Goal: Task Accomplishment & Management: Use online tool/utility

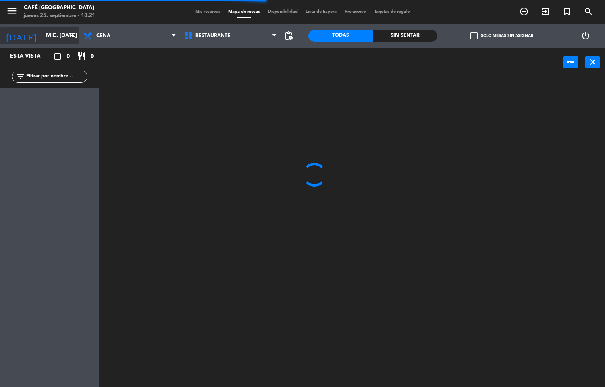
click at [43, 37] on input "mié. [DATE]" at bounding box center [79, 36] width 75 height 14
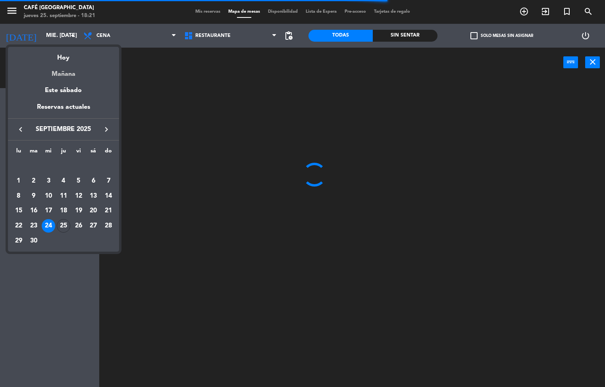
click at [70, 65] on div "Mañana" at bounding box center [63, 71] width 111 height 16
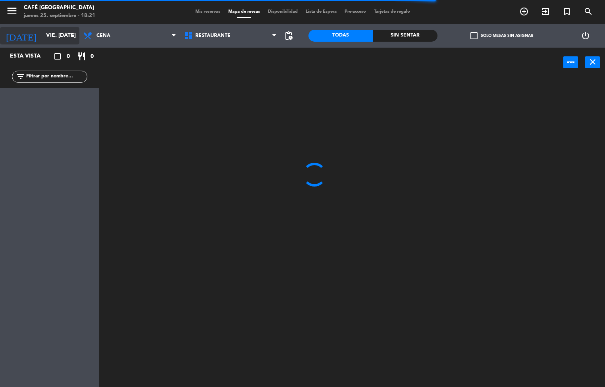
click at [55, 36] on input "vie. [DATE]" at bounding box center [79, 36] width 75 height 14
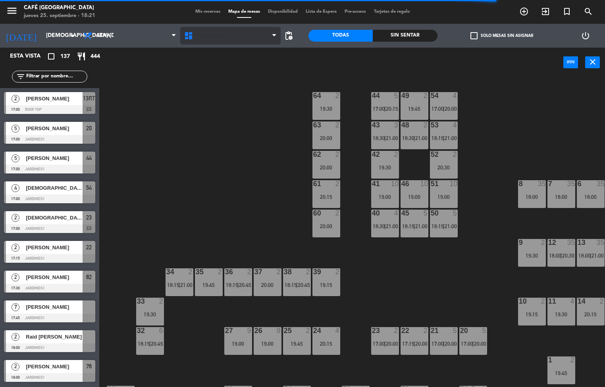
click at [251, 41] on span "Restaurante" at bounding box center [230, 35] width 101 height 17
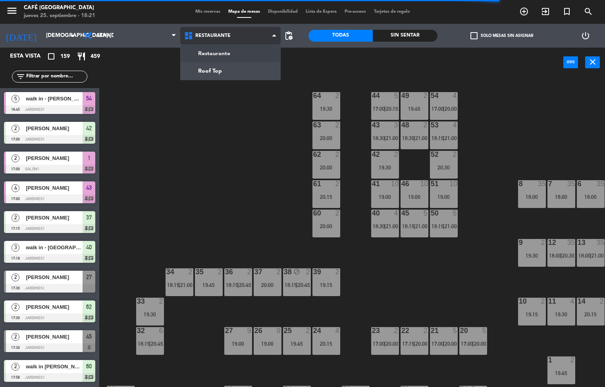
click at [242, 66] on ng-component "menu Café Museo Larco jueves 25. septiembre - 18:21 Mis reservas Mapa de mesas …" at bounding box center [302, 194] width 605 height 388
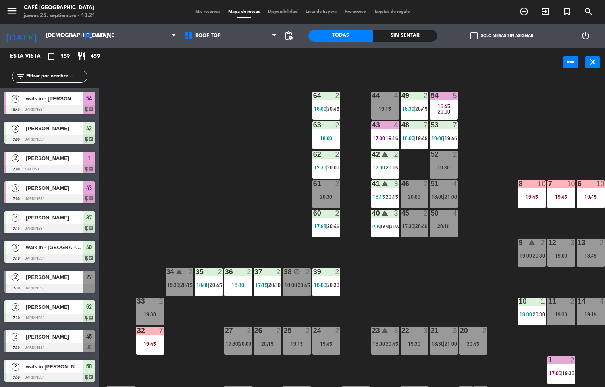
click at [242, 208] on div "44 4 19:15 49 2 18:30 | 20:45 54 5 16:45 20:00 64 2 18:00 | 20:45 48 7 18:00 | …" at bounding box center [355, 233] width 500 height 310
click at [397, 39] on div "Sin sentar" at bounding box center [405, 36] width 64 height 12
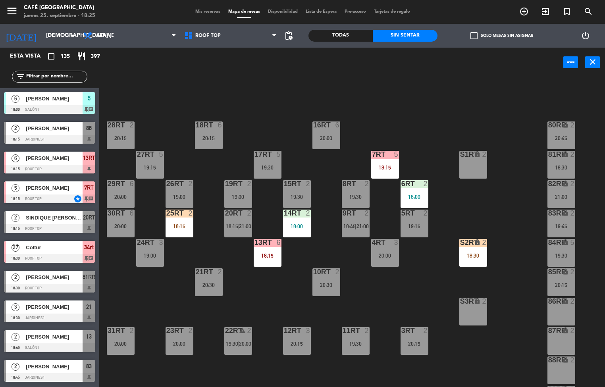
scroll to position [212, 0]
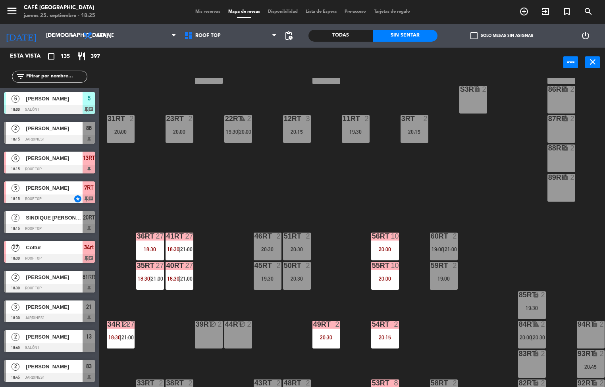
click at [183, 233] on div at bounding box center [179, 236] width 13 height 7
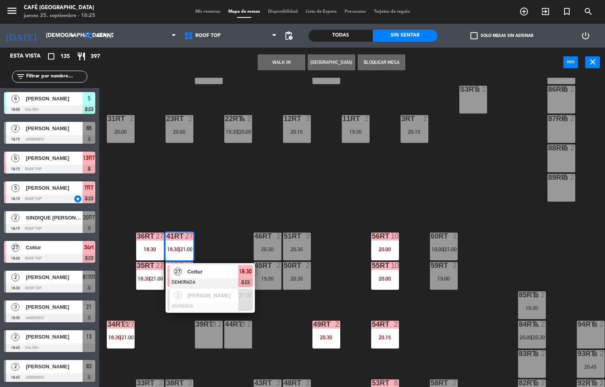
click at [207, 272] on span "Coltur" at bounding box center [212, 272] width 51 height 8
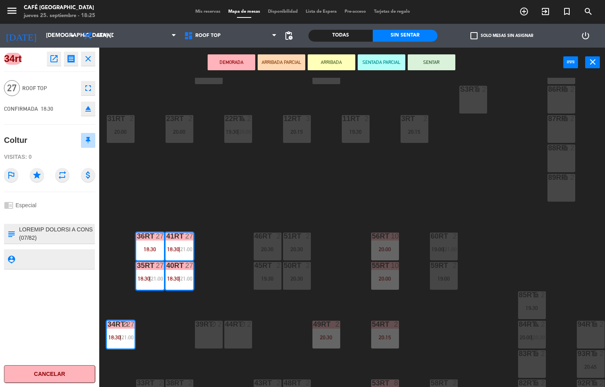
click at [54, 60] on icon "open_in_new" at bounding box center [54, 59] width 10 height 10
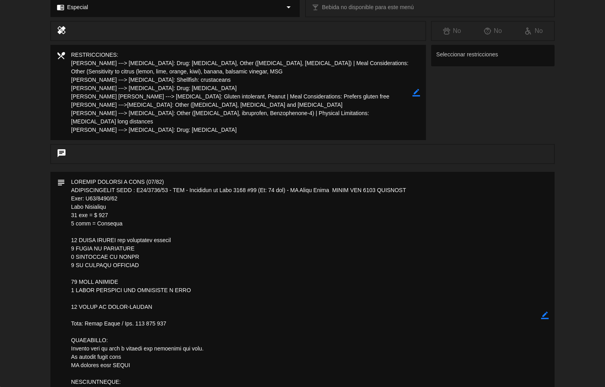
scroll to position [0, 0]
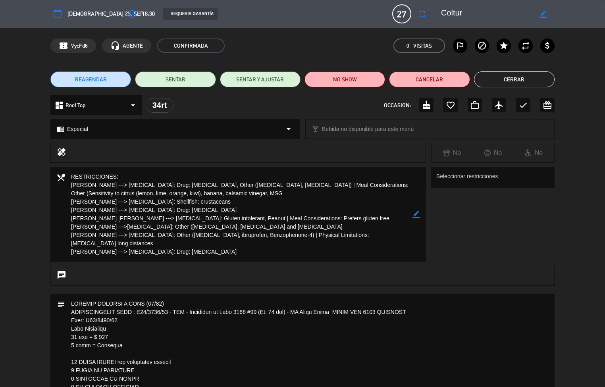
click at [515, 79] on button "Cerrar" at bounding box center [514, 79] width 81 height 16
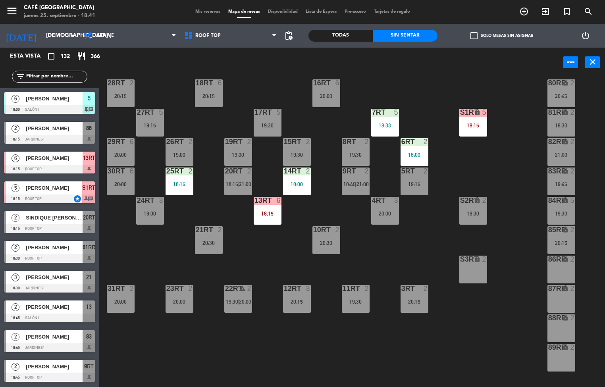
scroll to position [294, 0]
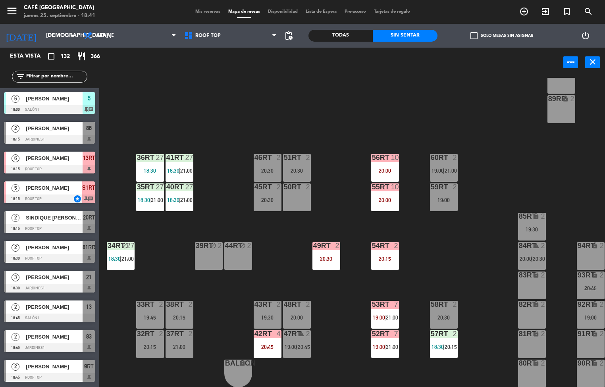
click at [156, 197] on span "21:00" at bounding box center [157, 200] width 12 height 6
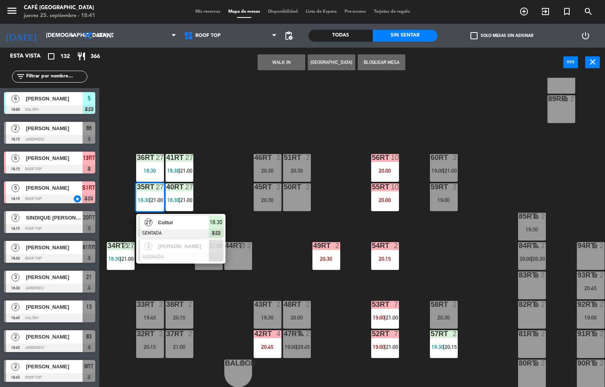
click at [172, 229] on div at bounding box center [180, 233] width 85 height 9
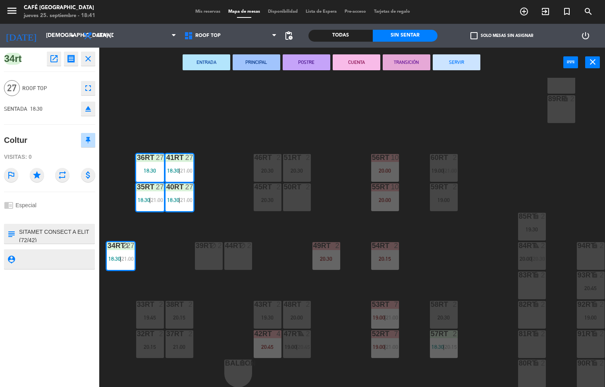
scroll to position [0, 0]
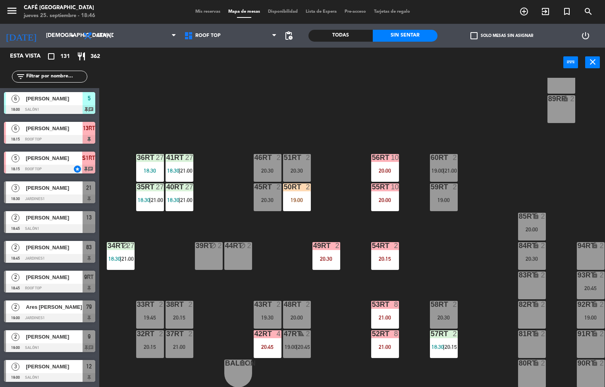
click at [453, 254] on div "18RT 6 20:15 16RT 6 20:00 28RT 2 20:15 80RR lock 2 20:45 27RT 5 19:15 7RT 5 18:…" at bounding box center [355, 233] width 500 height 310
click at [381, 245] on div at bounding box center [385, 245] width 13 height 7
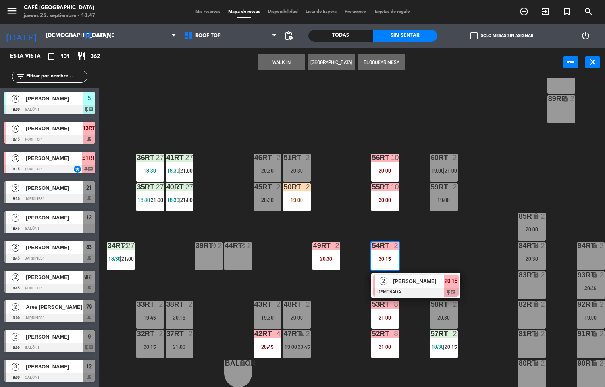
click at [412, 278] on span "[PERSON_NAME]" at bounding box center [418, 281] width 51 height 8
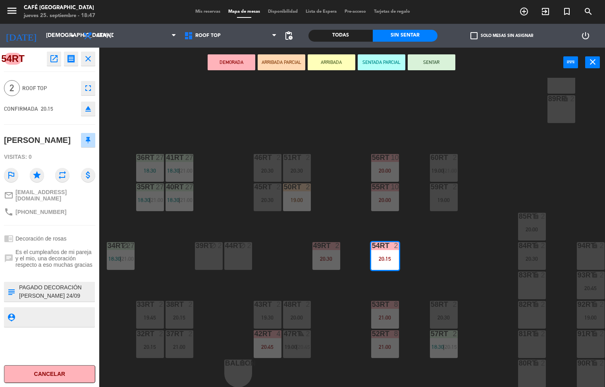
click at [448, 262] on div "18RT 6 20:15 16RT 6 20:00 28RT 2 20:15 80RR lock 2 20:45 27RT 5 19:15 7RT 5 18:…" at bounding box center [355, 233] width 500 height 310
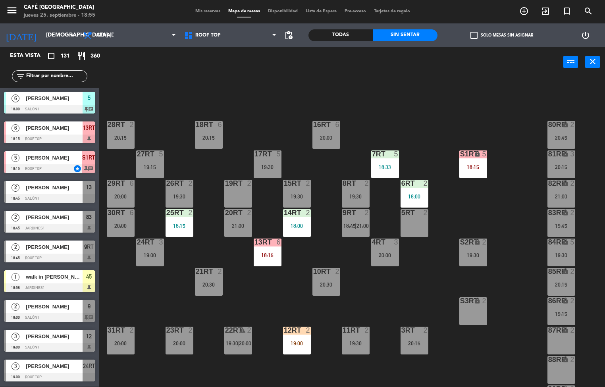
scroll to position [104, 0]
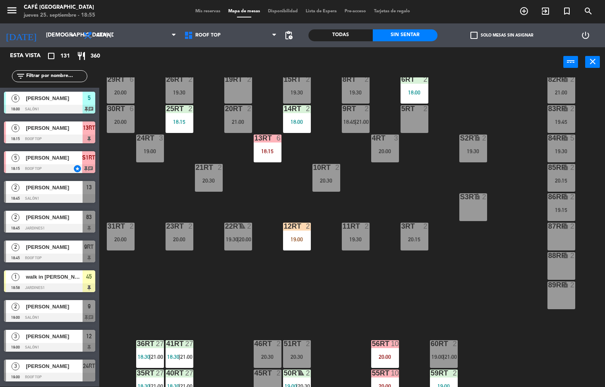
click at [344, 33] on div "Todas" at bounding box center [341, 35] width 64 height 12
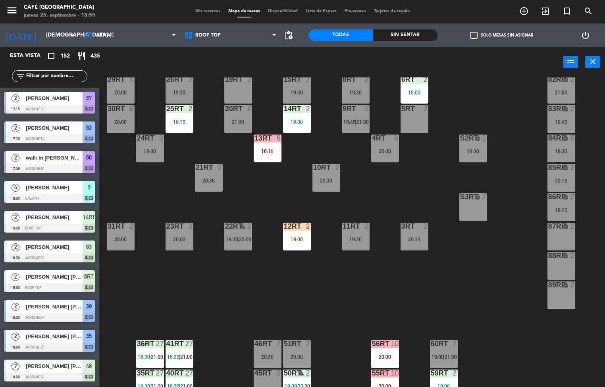
click at [397, 31] on div "Sin sentar" at bounding box center [405, 35] width 64 height 12
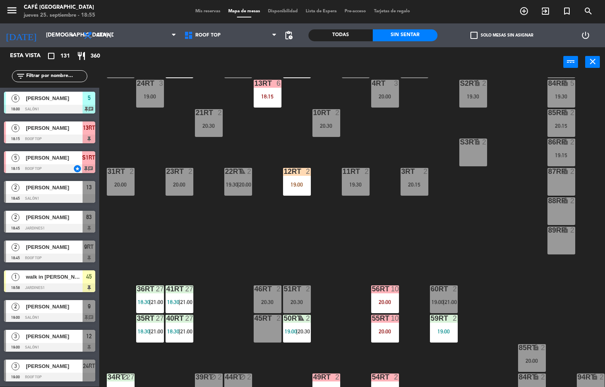
scroll to position [0, 0]
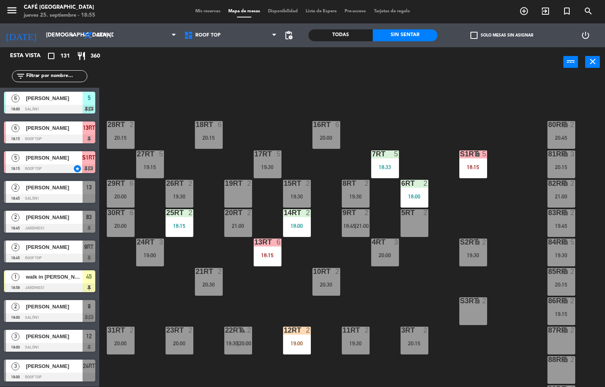
click at [330, 284] on div "20:30" at bounding box center [327, 285] width 28 height 6
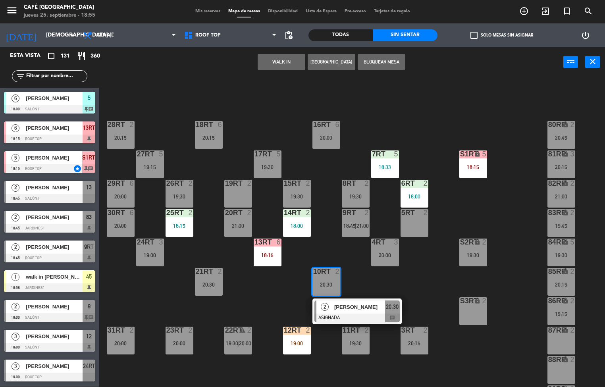
click at [395, 309] on span "20:30" at bounding box center [392, 307] width 13 height 10
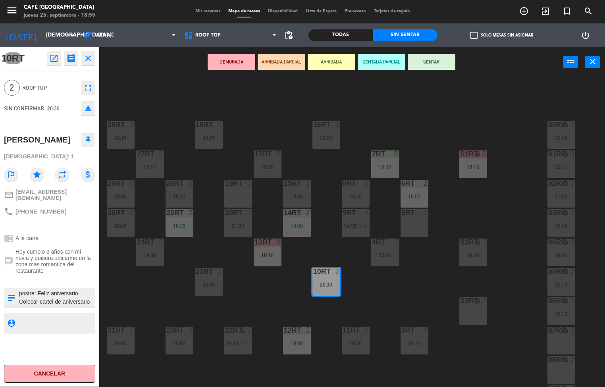
click at [529, 267] on div "18RT 6 20:15 16RT 6 20:00 28RT 2 20:15 80RR lock 2 20:45 27RT 5 19:15 7RT 5 18:…" at bounding box center [355, 232] width 500 height 310
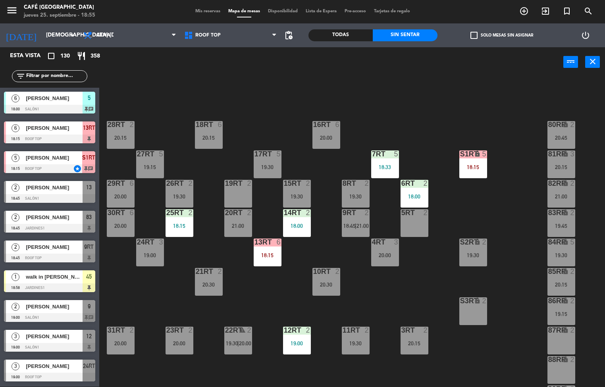
scroll to position [0, 0]
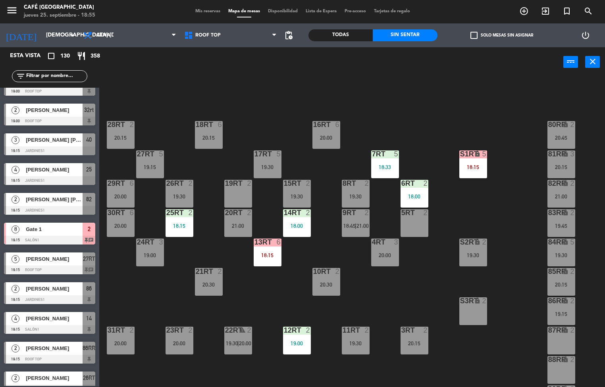
click at [346, 223] on span "18:45" at bounding box center [350, 226] width 12 height 6
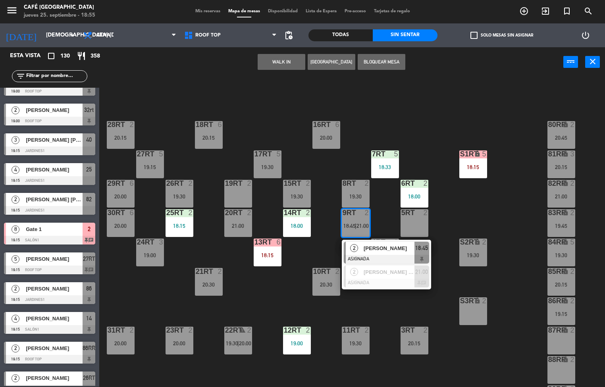
click at [455, 151] on div "S1RT" at bounding box center [460, 155] width 13 height 8
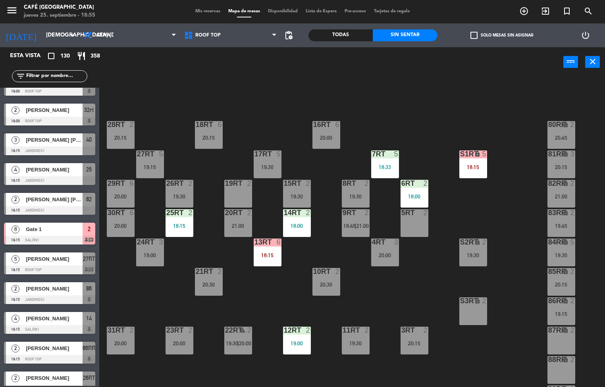
click at [431, 137] on div "18RT 6 20:15 16RT 6 20:00 28RT 2 20:15 80RR lock 2 20:45 27RT 5 19:15 7RT 5 18:…" at bounding box center [355, 232] width 500 height 310
click at [294, 339] on div "12RT 2 19:00" at bounding box center [297, 341] width 28 height 28
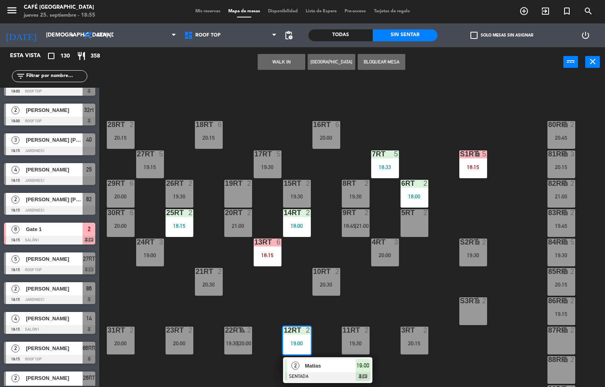
click at [328, 369] on span "Matias" at bounding box center [330, 366] width 51 height 8
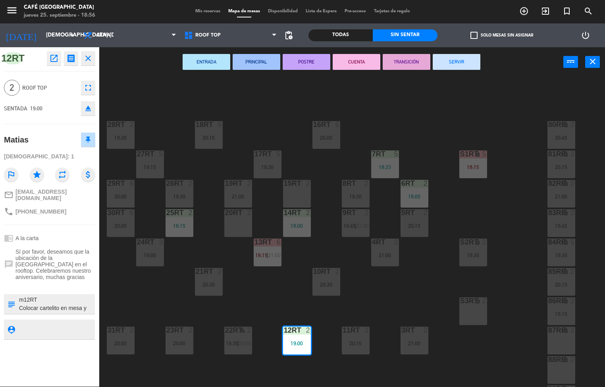
click at [192, 316] on div "18RT 6 20:15 16RT 6 20:00 28RT 2 19:30 80RR lock 2 20:45 27RT 5 19:15 7RT 5 18:…" at bounding box center [355, 232] width 500 height 310
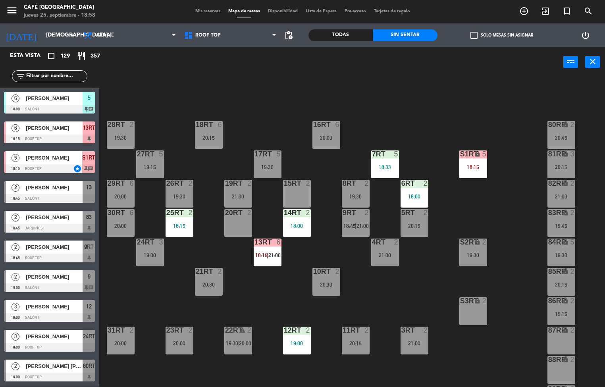
click at [454, 298] on div "S3RT" at bounding box center [460, 302] width 13 height 8
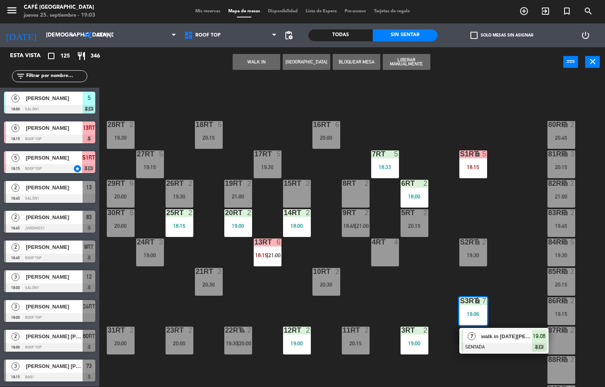
click at [165, 86] on div "18RT 6 20:15 16RT 6 20:00 28RT 2 19:30 80RR lock 2 20:45 27RT 5 19:15 7RT 5 18:…" at bounding box center [355, 232] width 500 height 310
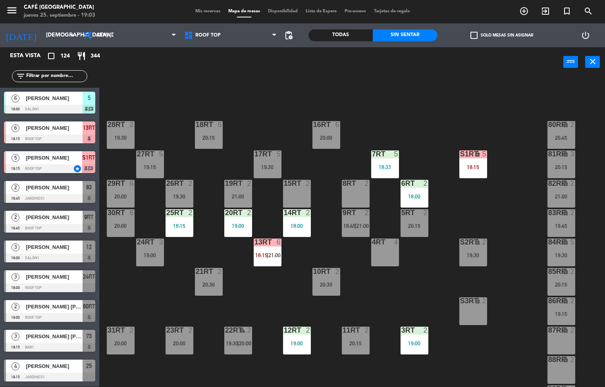
click at [266, 298] on div "18RT 6 20:15 16RT 6 20:00 28RT 2 19:30 80RR lock 2 20:45 27RT 5 19:15 7RT 5 18:…" at bounding box center [355, 232] width 500 height 310
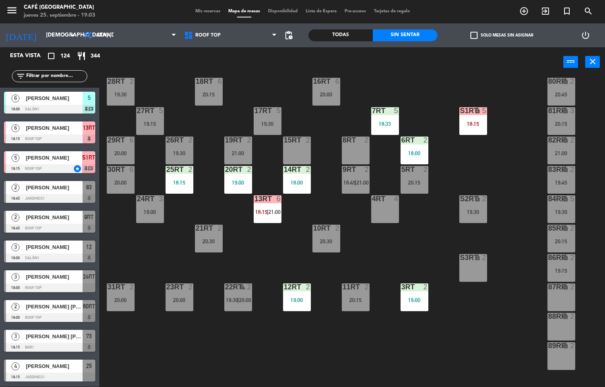
click at [414, 286] on div at bounding box center [414, 287] width 13 height 7
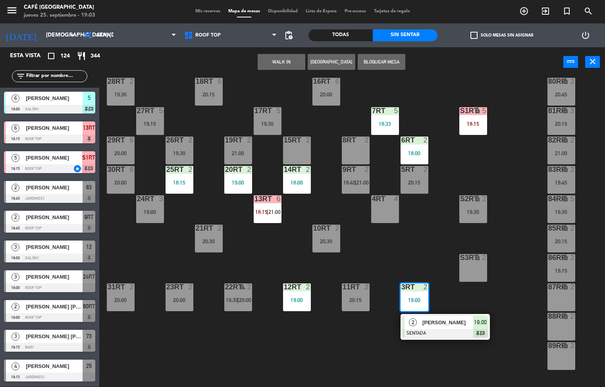
click at [442, 328] on div "[PERSON_NAME]" at bounding box center [448, 322] width 52 height 13
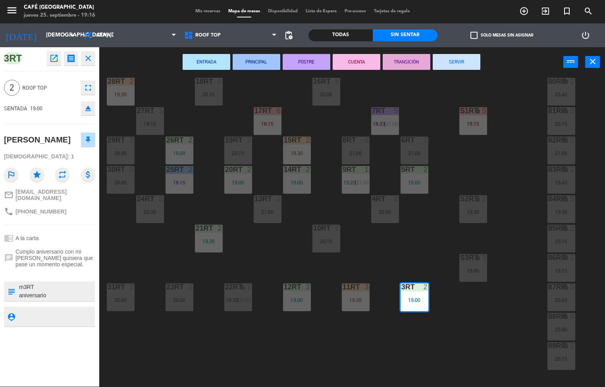
click at [247, 251] on div "18RT 6 20:15 16RT 6 20:00 28RT 2 19:30 80RR lock 2 20:45 27RT 5 19:15 7RT 5 18:…" at bounding box center [355, 232] width 500 height 310
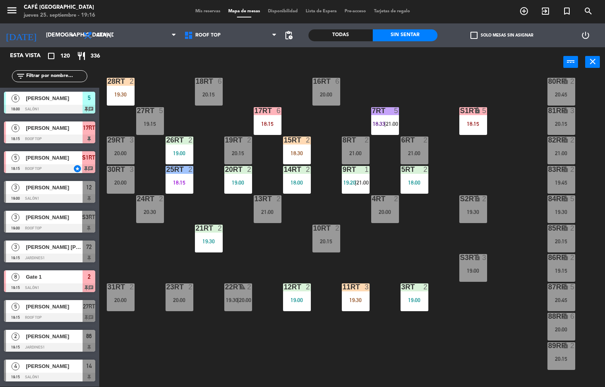
click at [495, 343] on div "18RT 6 20:15 16RT 6 20:00 28RT 2 19:30 80RR lock 2 20:45 27RT 5 19:15 7RT 5 18:…" at bounding box center [355, 232] width 500 height 310
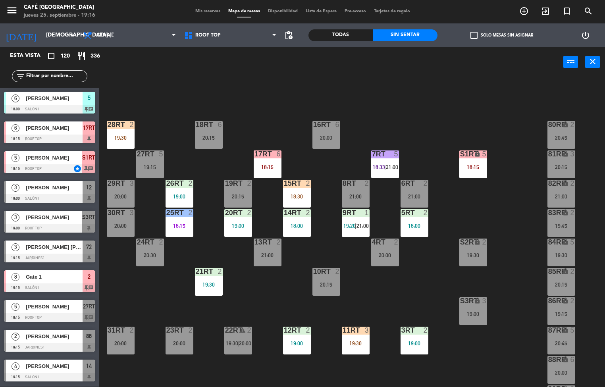
click at [254, 137] on div "18RT 6 20:15 16RT 6 20:00 28RT 2 19:30 80RR lock 2 20:45 27RT 5 19:15 7RT 5 18:…" at bounding box center [355, 232] width 500 height 310
click at [203, 282] on div "19:30" at bounding box center [209, 285] width 28 height 6
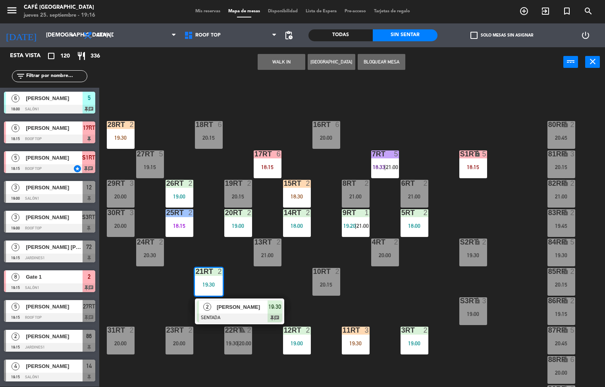
click at [276, 317] on div at bounding box center [239, 318] width 85 height 9
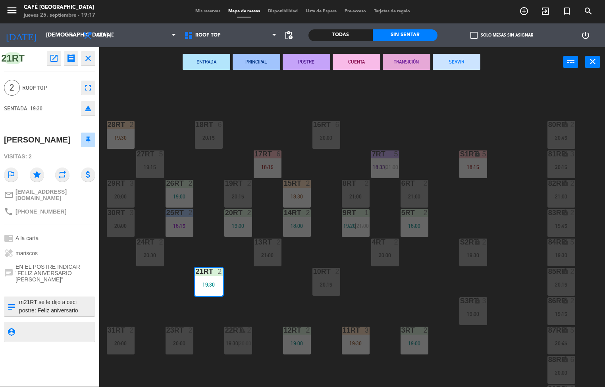
click at [271, 304] on div "18RT 6 20:15 16RT 6 20:00 28RT 2 19:30 80RR lock 2 20:45 27RT 5 19:15 7RT 5 18:…" at bounding box center [355, 232] width 500 height 310
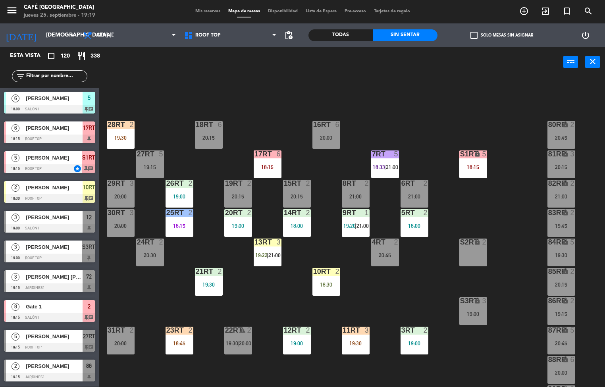
click at [379, 292] on div "18RT 6 20:15 16RT 6 20:00 28RT 2 19:30 80RR lock 2 20:45 27RT 5 19:15 7RT 5 18:…" at bounding box center [355, 232] width 500 height 310
click at [327, 283] on div "18:30" at bounding box center [327, 285] width 28 height 6
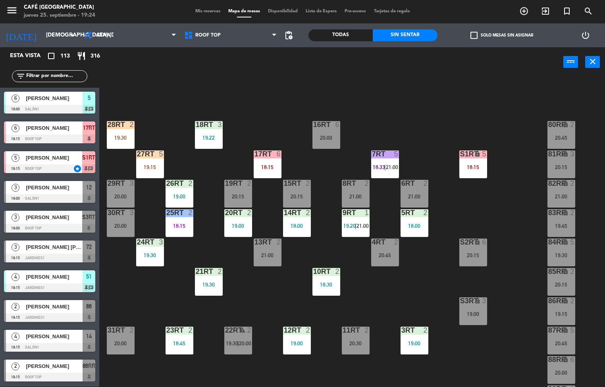
click at [160, 292] on div "18RT 3 19:22 16RT 6 20:00 28RT 2 19:30 80RR lock 2 20:45 27RT 5 19:15 7RT 5 18:…" at bounding box center [355, 232] width 500 height 310
click at [171, 343] on div "18:45" at bounding box center [180, 344] width 28 height 6
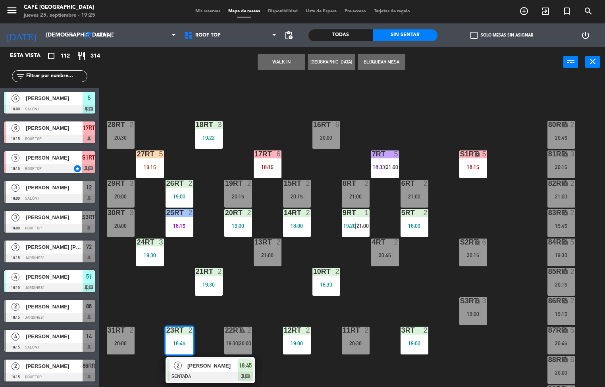
click at [327, 377] on div "18RT 3 19:22 16RT 6 20:00 28RT 2 20:30 80RR lock 2 20:45 27RT 5 19:15 7RT 5 18:…" at bounding box center [355, 232] width 500 height 310
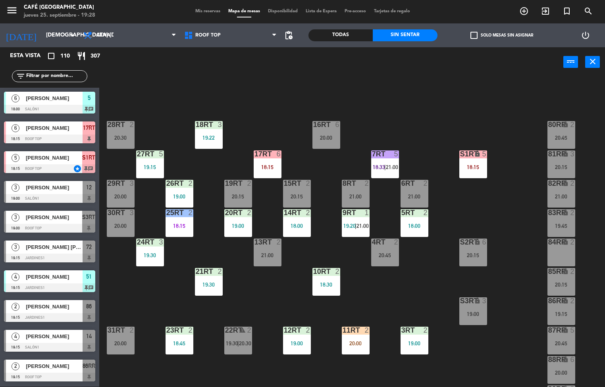
click at [436, 306] on div "18RT 3 19:22 16RT 6 20:00 28RT 2 20:30 80RR lock 2 20:45 27RT 5 19:15 7RT 5 18:…" at bounding box center [355, 232] width 500 height 310
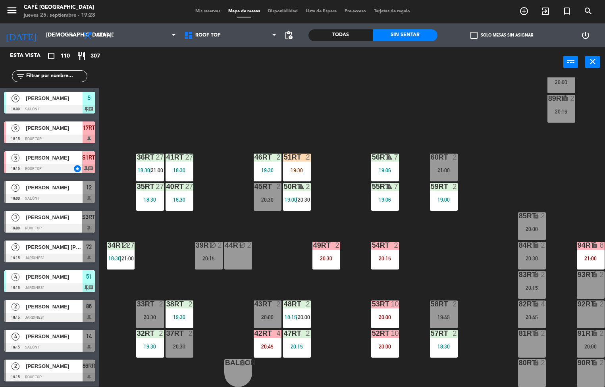
click at [438, 338] on div "57RT 2 18:30" at bounding box center [444, 344] width 28 height 28
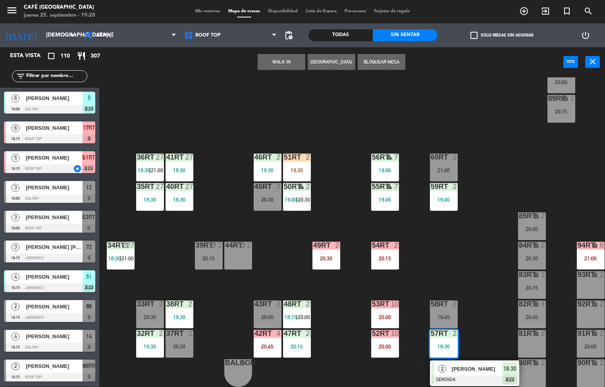
click at [453, 365] on span "[PERSON_NAME]" at bounding box center [477, 369] width 51 height 8
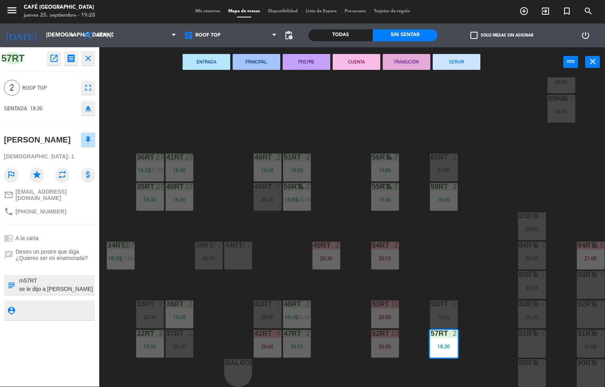
click at [54, 58] on icon "open_in_new" at bounding box center [54, 59] width 10 height 10
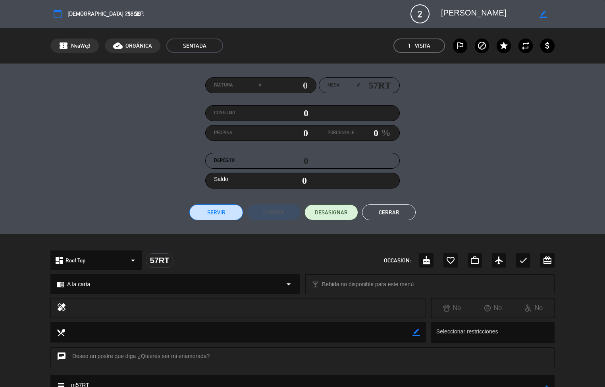
scroll to position [117, 0]
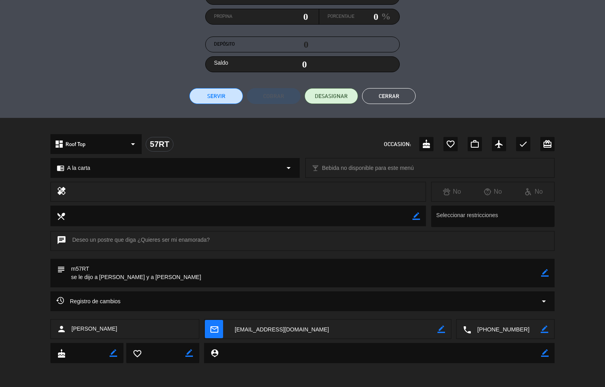
click at [396, 96] on button "Cerrar" at bounding box center [389, 96] width 54 height 16
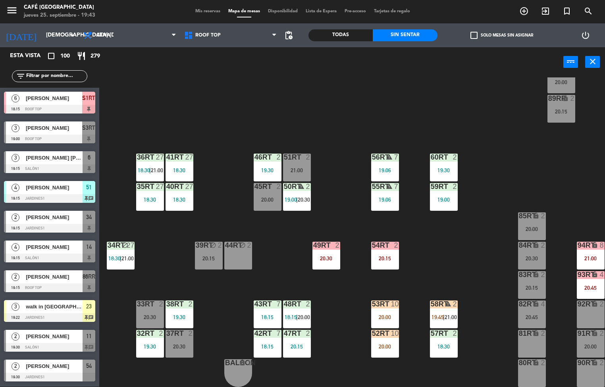
click at [228, 296] on div "18RT 3 19:22 16RT 6 20:00 28RT 2 20:30 80RR lock 2 20:45 27RT 5 19:15 7RT 5 18:…" at bounding box center [355, 232] width 500 height 310
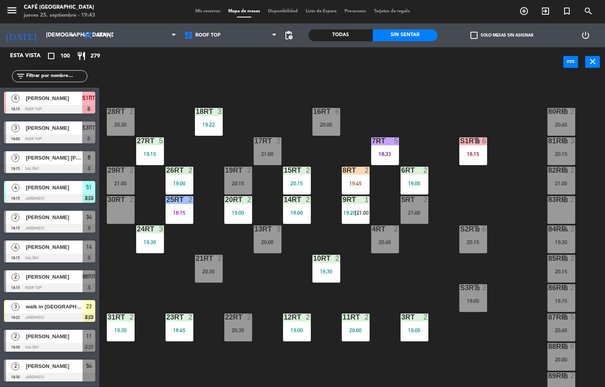
scroll to position [0, 0]
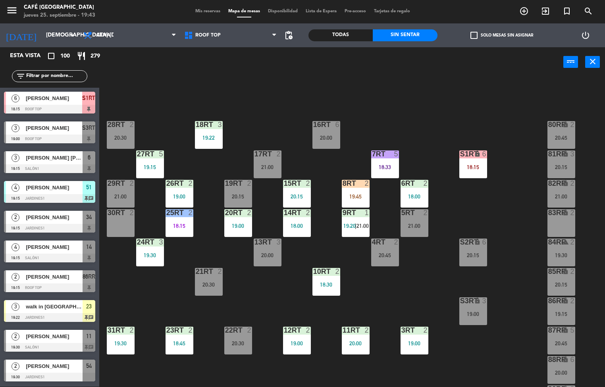
click at [262, 313] on div "18RT 3 19:22 16RT 6 20:00 28RT 2 20:30 80RR lock 2 20:45 27RT 5 19:15 7RT 5 18:…" at bounding box center [355, 232] width 500 height 310
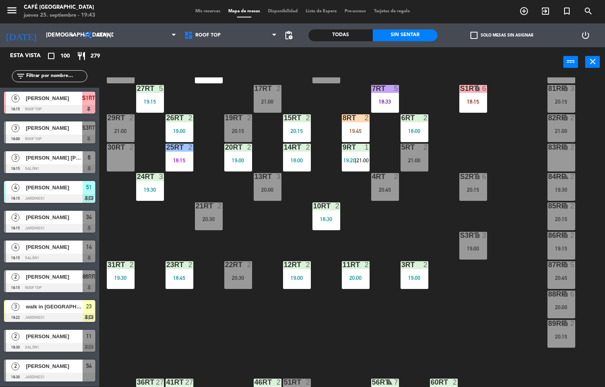
click at [293, 278] on div "19:00" at bounding box center [297, 278] width 28 height 6
click at [232, 338] on div "18RT 3 19:22 16RT 6 20:00 28RT 2 20:30 80RR lock 2 20:45 27RT 5 19:15 7RT 5 18:…" at bounding box center [355, 232] width 500 height 310
click at [357, 315] on div "18RT 3 19:22 16RT 6 20:00 28RT 2 20:30 80RR lock 2 20:45 27RT 5 19:15 7RT 5 18:…" at bounding box center [355, 232] width 500 height 310
click at [355, 275] on div "20:00" at bounding box center [356, 278] width 28 height 6
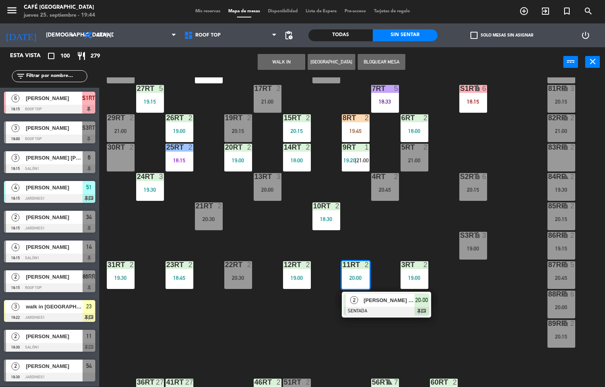
click at [391, 302] on span "[PERSON_NAME] [PERSON_NAME]" at bounding box center [389, 300] width 51 height 8
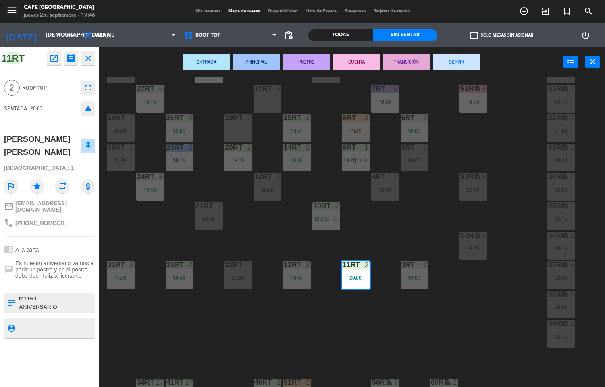
click at [458, 330] on div "18RT 3 19:22 16RT 6 20:00 28RT 2 20:30 80RR lock 2 20:45 27RT 5 19:15 7RT 5 18:…" at bounding box center [355, 232] width 500 height 310
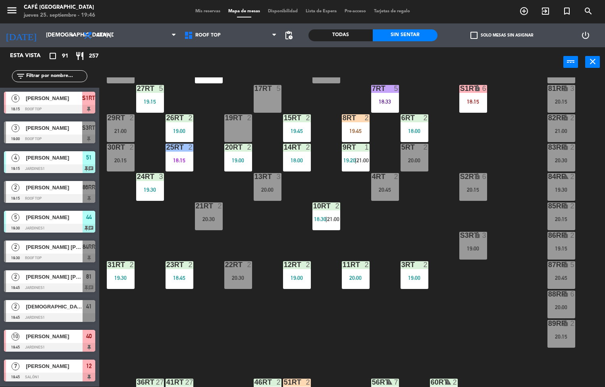
scroll to position [294, 0]
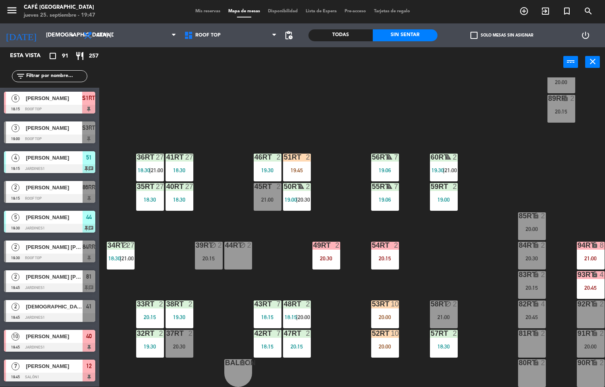
click at [379, 242] on div at bounding box center [385, 245] width 13 height 7
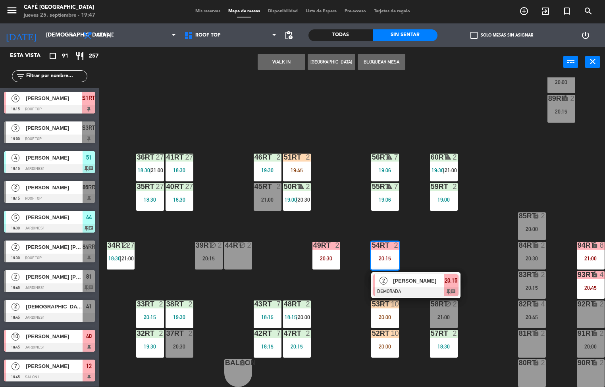
click at [412, 277] on span "[PERSON_NAME]" at bounding box center [418, 281] width 51 height 8
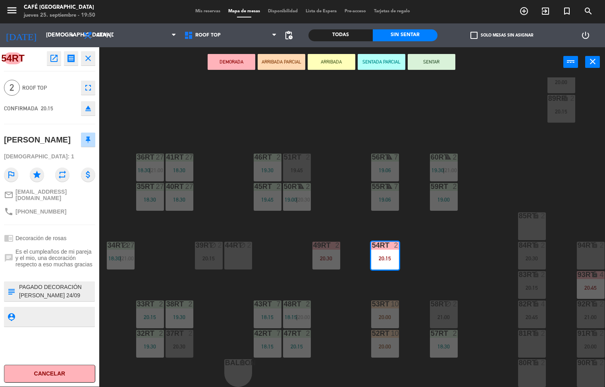
click at [210, 93] on div "18RT 3 19:22 16RT 6 20:00 28RT 2 20:30 80RR lock 2 20:45 27RT 5 19:15 7RT 5 18:…" at bounding box center [355, 232] width 500 height 310
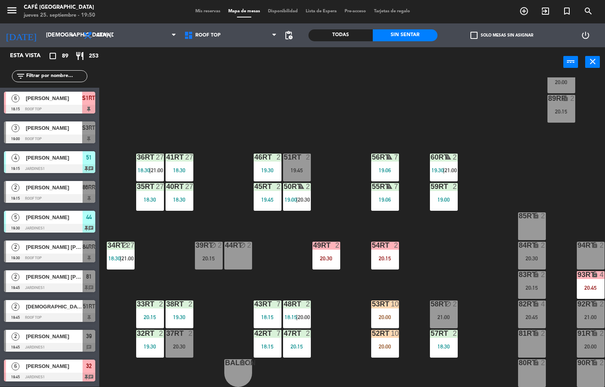
scroll to position [0, 0]
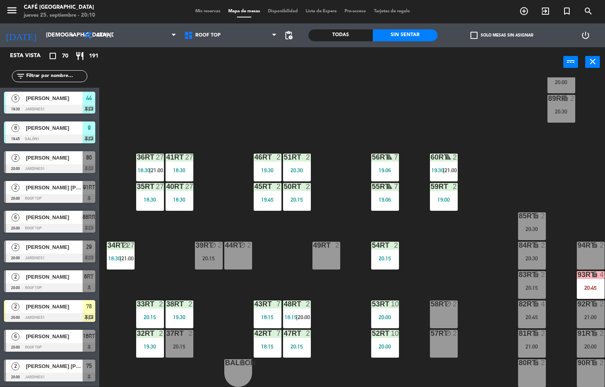
click at [265, 183] on div at bounding box center [267, 186] width 13 height 7
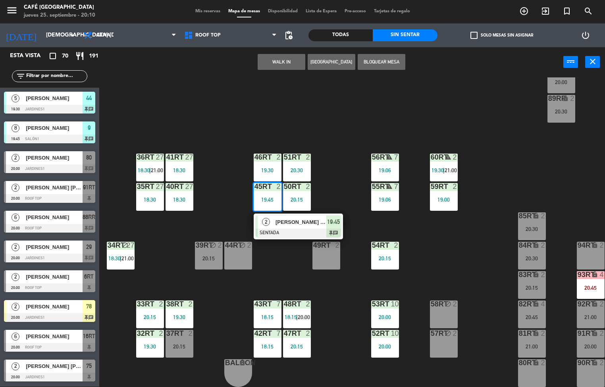
click at [293, 223] on div "[PERSON_NAME] [PERSON_NAME]" at bounding box center [301, 222] width 52 height 13
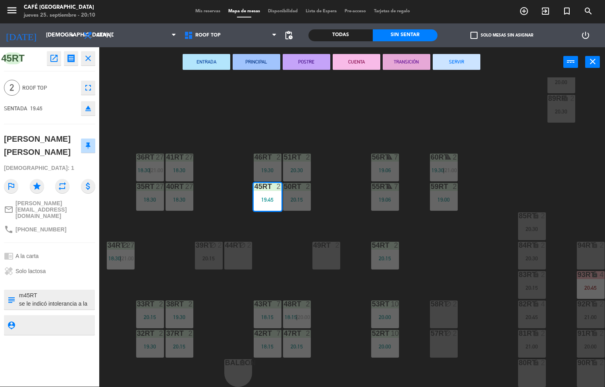
click at [290, 112] on div "18RT 3 19:22 16RT 6 20:00 28RT 2 20:30 80RR lock 2 20:45 27RT 5 19:15 7RT 5 18:…" at bounding box center [355, 232] width 500 height 310
click at [309, 122] on div "18RT 3 19:22 16RT 6 20:00 28RT 2 20:30 80RR lock 2 20:45 27RT 5 19:15 7RT 5 18:…" at bounding box center [355, 232] width 500 height 310
click at [328, 116] on div "18RT 3 19:22 16RT 6 20:00 28RT 2 20:30 80RR lock 2 20:45 27RT 5 19:15 7RT 5 18:…" at bounding box center [355, 232] width 500 height 310
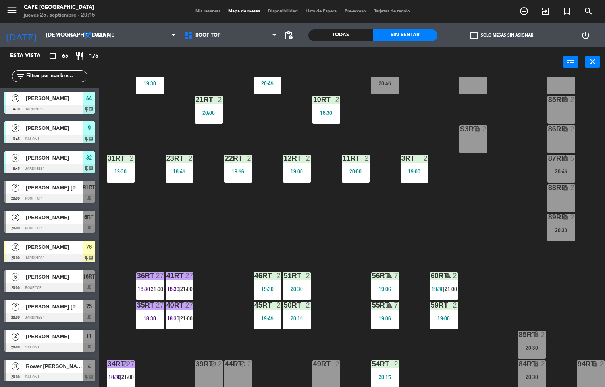
scroll to position [0, 0]
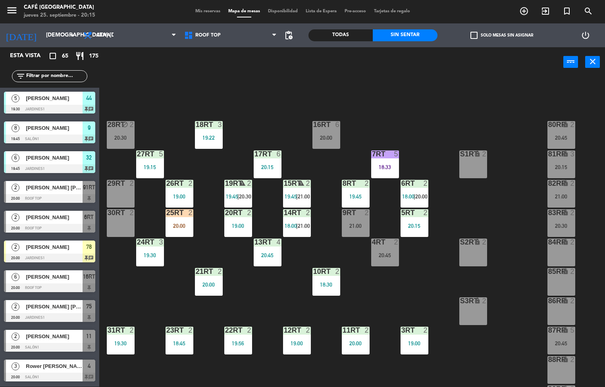
click at [463, 219] on div "18RT 3 19:22 16RT 6 20:00 28RT block 2 20:30 80RR lock 2 20:45 27RT 5 19:15 7RT…" at bounding box center [355, 232] width 500 height 310
click at [414, 338] on div "3RT 2 19:00" at bounding box center [415, 341] width 28 height 28
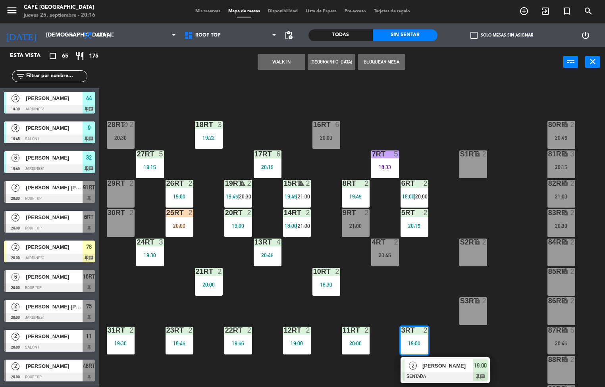
click at [432, 366] on span "[PERSON_NAME]" at bounding box center [448, 366] width 51 height 8
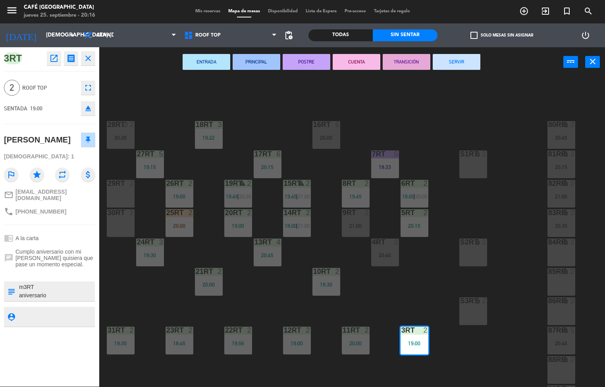
click at [261, 61] on button "PRINCIPAL" at bounding box center [257, 62] width 48 height 16
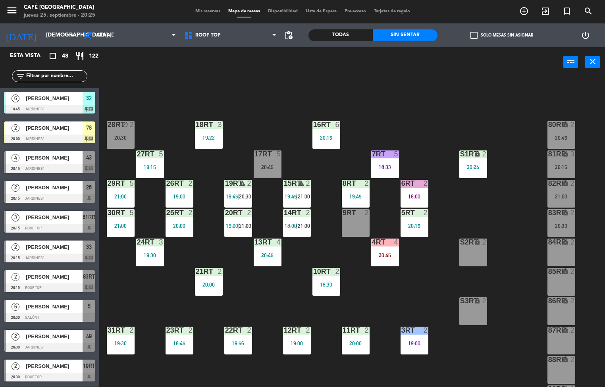
click at [402, 327] on div "3RT" at bounding box center [402, 330] width 0 height 7
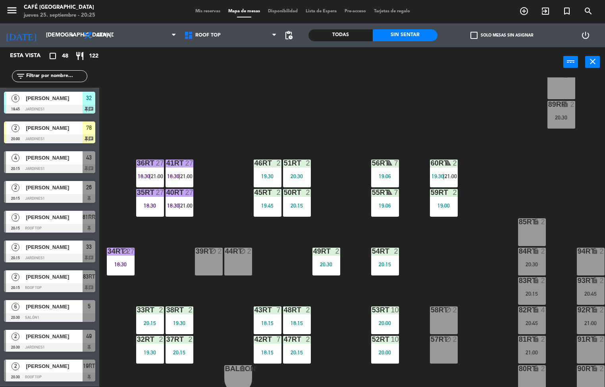
scroll to position [294, 0]
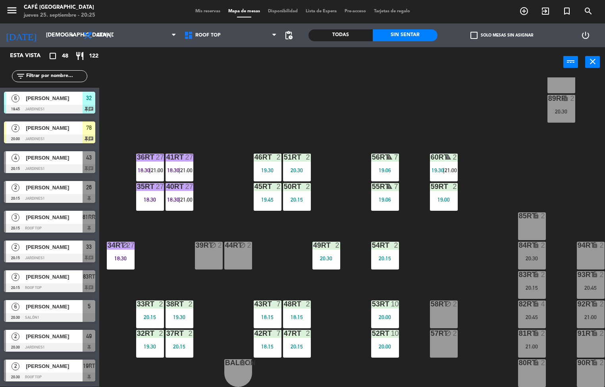
click at [295, 344] on div "20:15" at bounding box center [297, 347] width 28 height 6
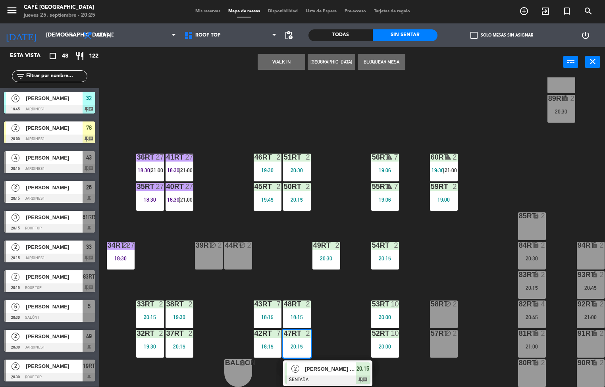
click at [323, 367] on span "[PERSON_NAME] de la [PERSON_NAME]" at bounding box center [330, 369] width 51 height 8
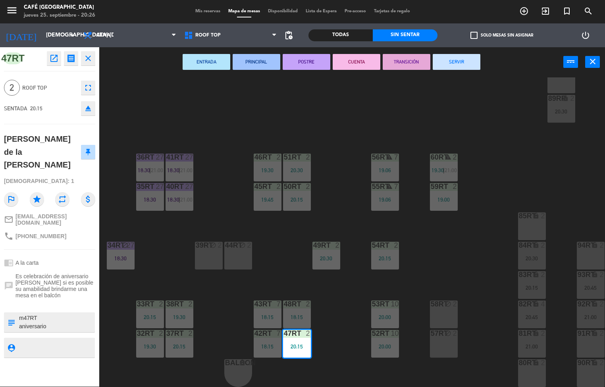
click at [460, 246] on div "18RT 3 19:22 16RT 6 20:15 28RT block 2 20:30 80RR lock 2 20:45 27RT 5 19:15 7RT…" at bounding box center [355, 232] width 500 height 310
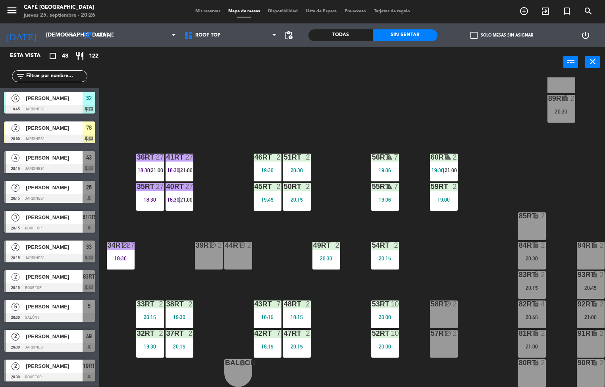
click at [381, 310] on div "53RT 10 20:00" at bounding box center [385, 315] width 28 height 28
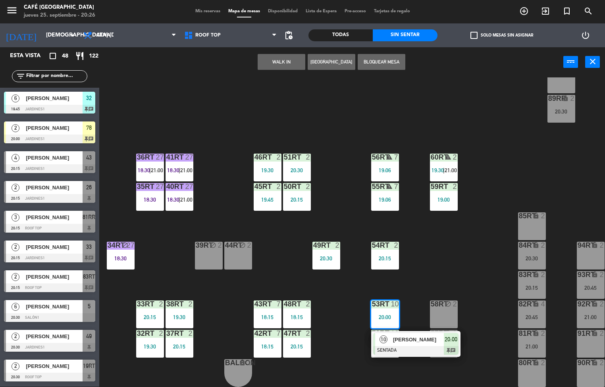
click at [406, 339] on span "[PERSON_NAME]" at bounding box center [418, 340] width 51 height 8
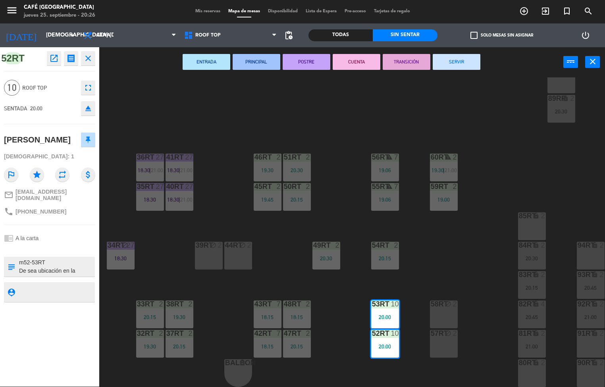
click at [167, 108] on div "18RT 3 19:22 16RT 6 20:15 28RT block 2 20:30 80RR lock 2 20:45 27RT 5 19:15 7RT…" at bounding box center [355, 232] width 500 height 310
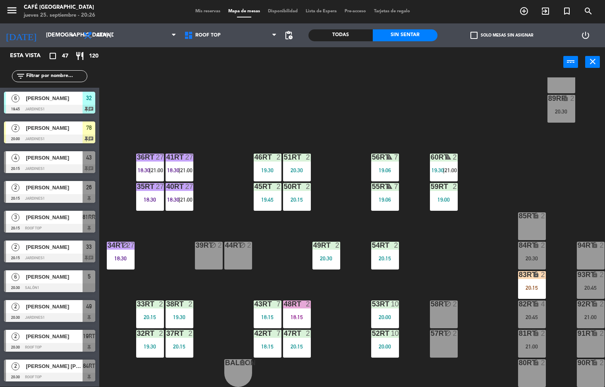
click at [392, 310] on div "53RT 10 20:00" at bounding box center [385, 315] width 28 height 28
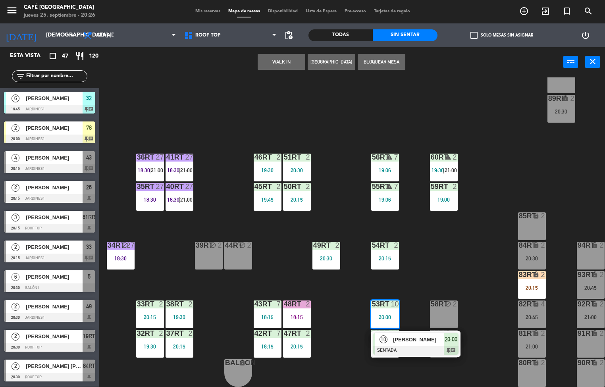
click at [413, 336] on span "[PERSON_NAME]" at bounding box center [418, 340] width 51 height 8
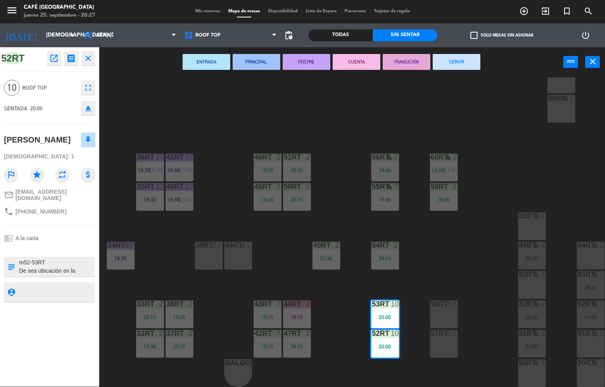
click at [276, 102] on div "18RT 3 19:22 16RT 6 20:15 28RT block 2 20:30 80RR lock 2 20:45 27RT 5 19:15 7RT…" at bounding box center [355, 232] width 500 height 310
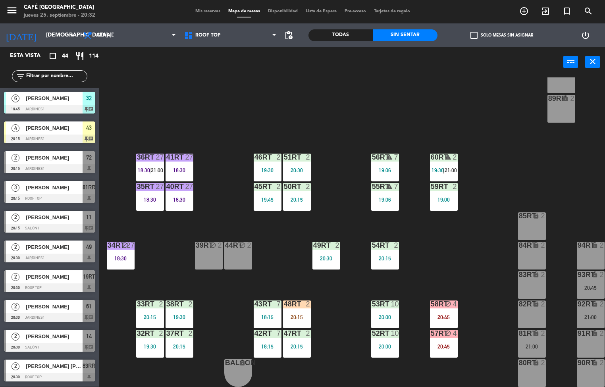
click at [341, 119] on div "18RT 3 19:22 16RT 6 20:15 28RT 2 80RR lock 5 20:45 27RT 5 19:15 7RT 5 18:33 S1R…" at bounding box center [355, 232] width 500 height 310
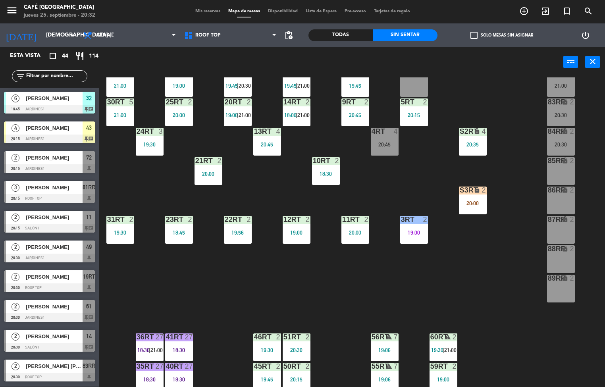
scroll to position [70, 0]
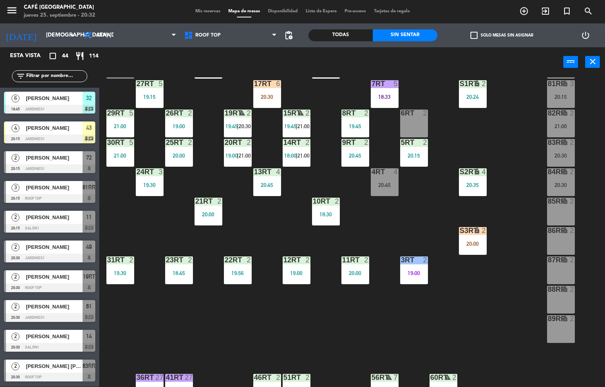
click at [179, 273] on div "18:45" at bounding box center [179, 274] width 28 height 6
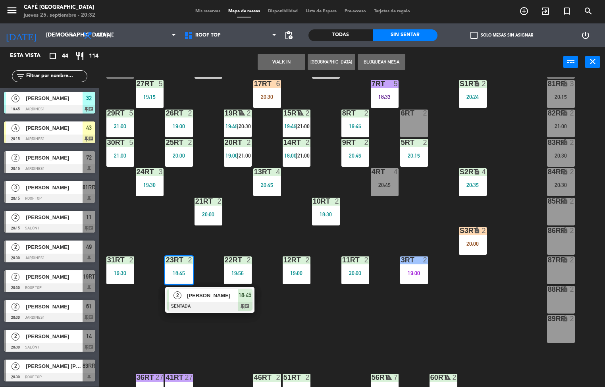
click at [243, 302] on div at bounding box center [209, 306] width 85 height 9
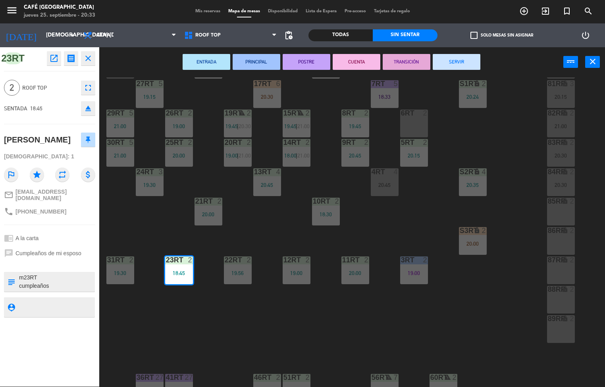
click at [278, 336] on div "18RT 3 19:22 16RT 6 20:15 28RT 2 80RR lock 5 20:45 27RT 5 19:15 7RT 5 18:33 S1R…" at bounding box center [355, 232] width 500 height 310
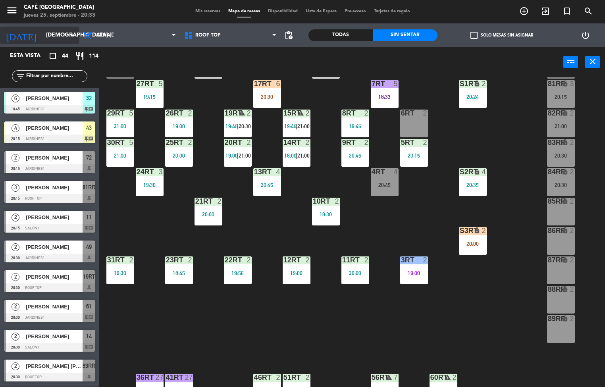
click at [58, 35] on input "[DEMOGRAPHIC_DATA] [DATE]" at bounding box center [79, 35] width 75 height 14
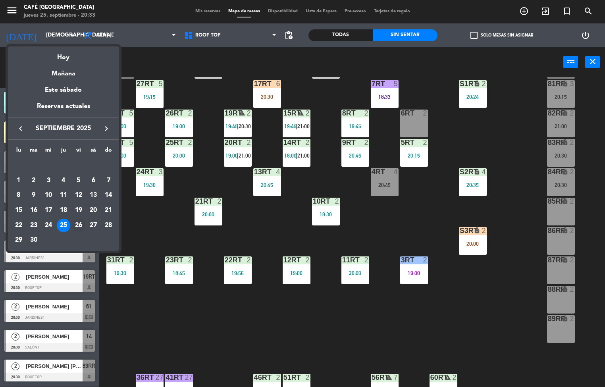
click at [75, 229] on div "26" at bounding box center [79, 226] width 14 height 14
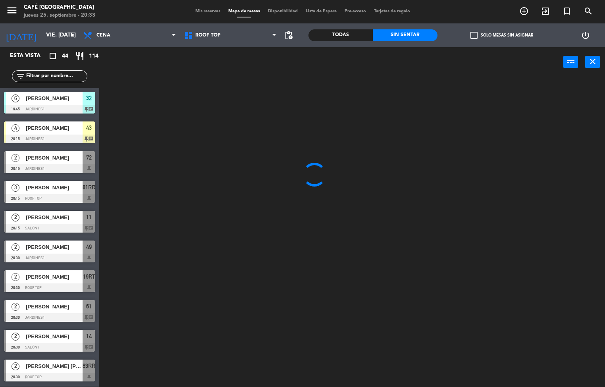
scroll to position [0, 0]
click at [148, 39] on span "Cena" at bounding box center [129, 35] width 101 height 17
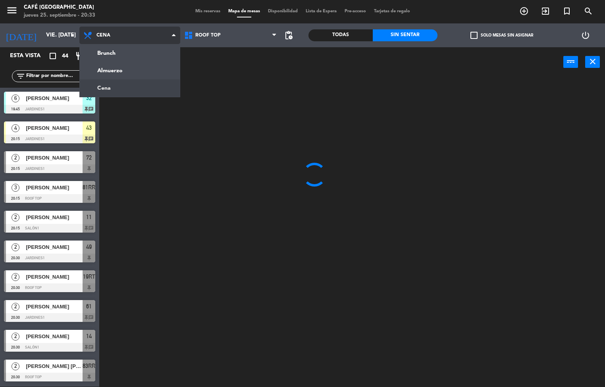
click at [135, 70] on ng-component "menu Café Museo Larco jueves 25. septiembre - 20:33 Mis reservas Mapa de mesas …" at bounding box center [302, 194] width 605 height 388
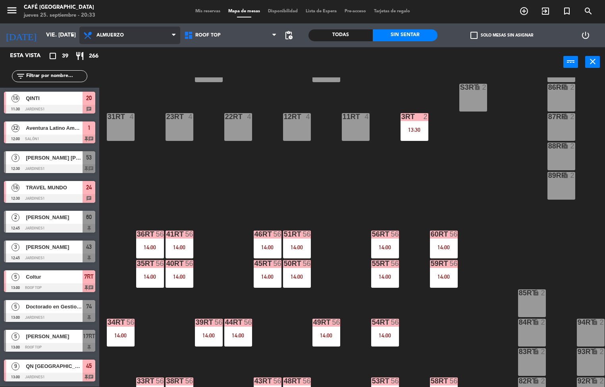
scroll to position [294, 0]
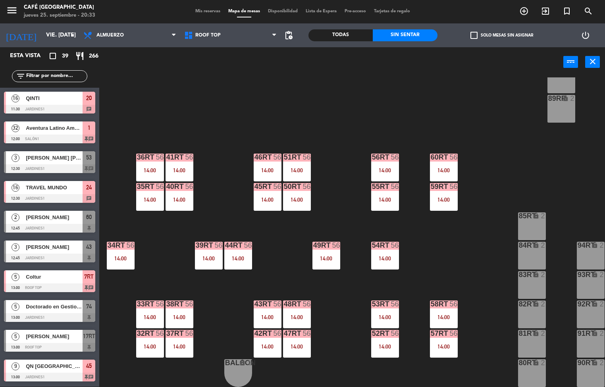
click at [385, 315] on div "14:00" at bounding box center [385, 318] width 28 height 6
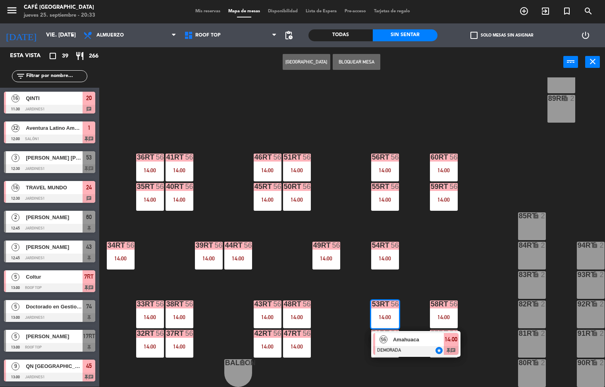
click at [397, 336] on span "Amahuaca" at bounding box center [418, 340] width 51 height 8
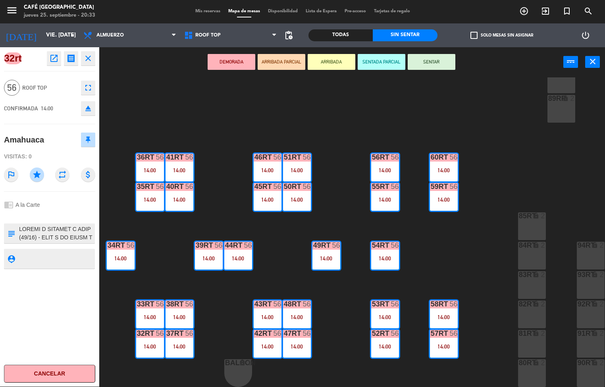
click at [55, 58] on icon "open_in_new" at bounding box center [54, 59] width 10 height 10
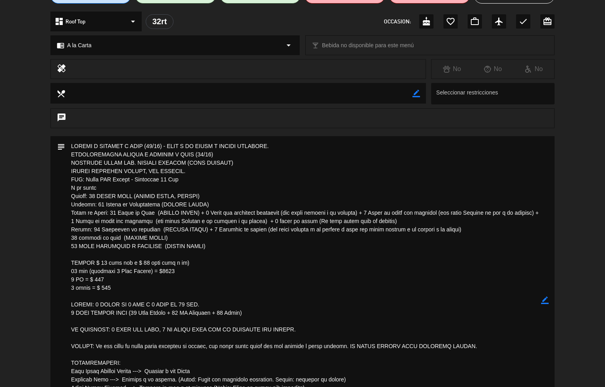
scroll to position [87, 0]
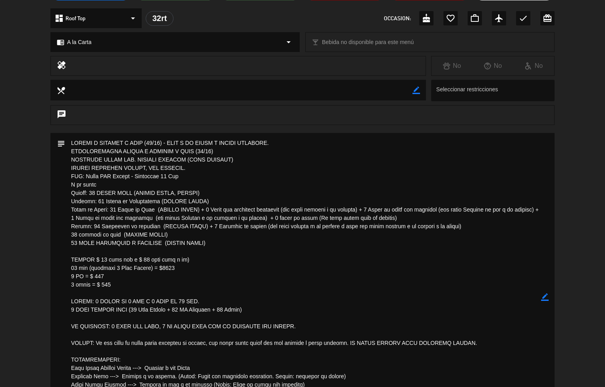
click at [431, 291] on textarea at bounding box center [303, 297] width 476 height 328
click at [428, 272] on textarea at bounding box center [303, 297] width 476 height 328
click at [428, 257] on textarea at bounding box center [303, 297] width 476 height 328
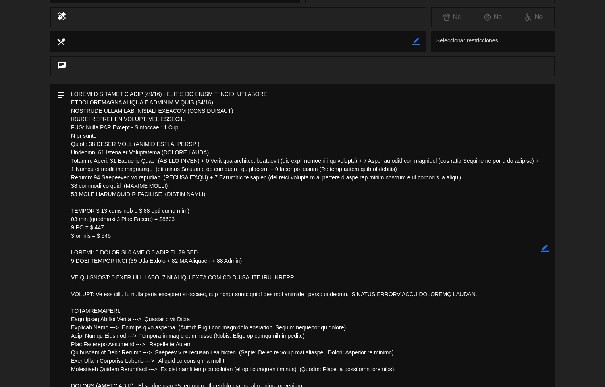
scroll to position [149, 0]
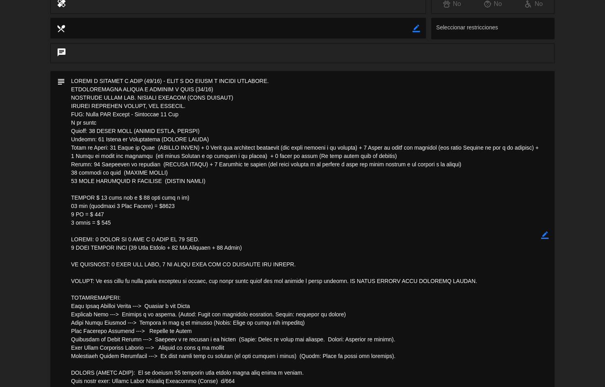
click at [441, 166] on textarea at bounding box center [303, 235] width 476 height 328
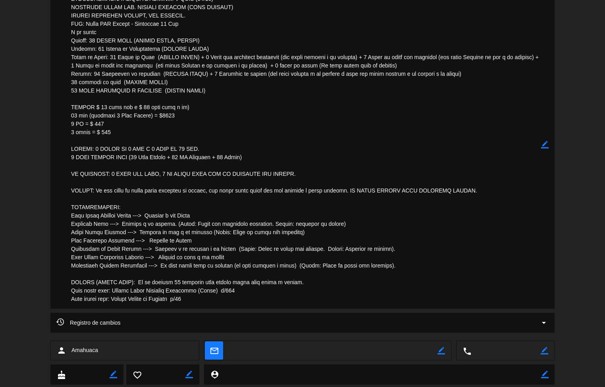
scroll to position [241, 0]
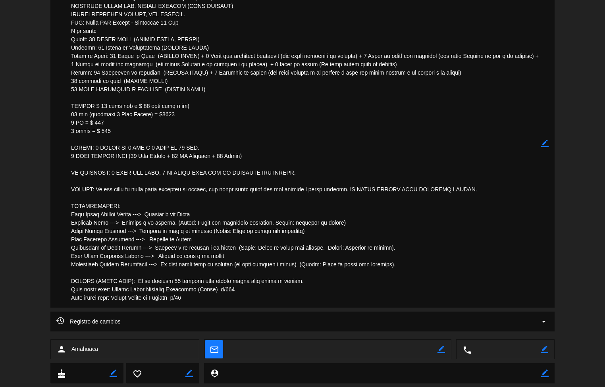
click at [192, 191] on textarea at bounding box center [303, 143] width 476 height 328
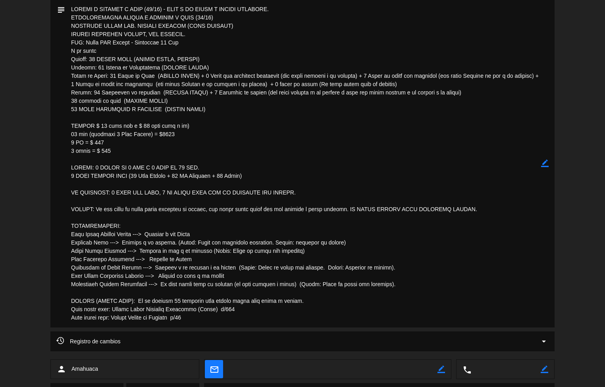
scroll to position [216, 0]
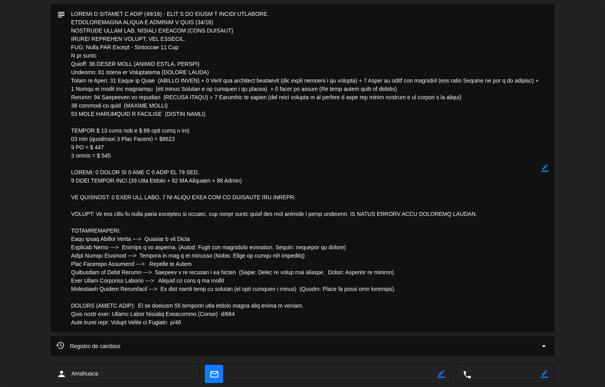
click at [125, 311] on textarea at bounding box center [303, 168] width 476 height 328
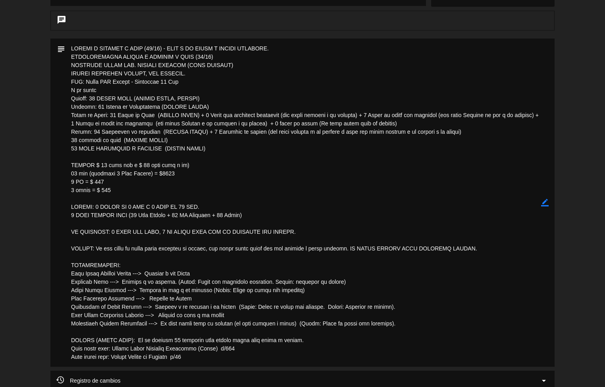
scroll to position [181, 0]
click at [208, 161] on textarea at bounding box center [303, 203] width 476 height 328
click at [74, 205] on textarea at bounding box center [303, 203] width 476 height 328
click at [88, 193] on textarea at bounding box center [303, 203] width 476 height 328
click at [106, 179] on textarea at bounding box center [303, 203] width 476 height 328
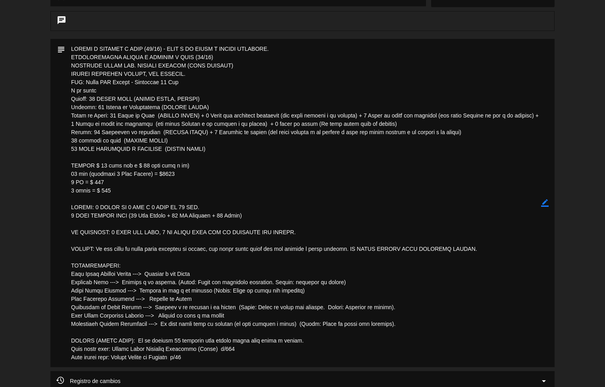
click at [122, 174] on textarea at bounding box center [303, 203] width 476 height 328
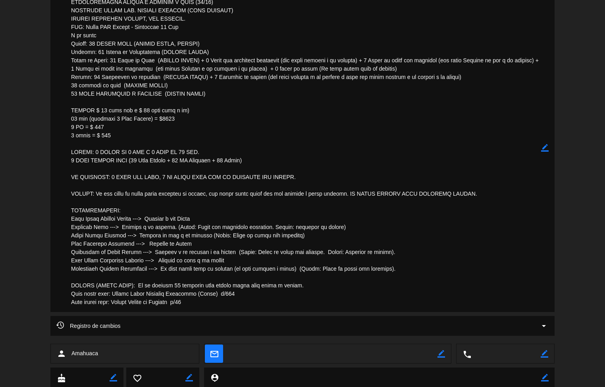
scroll to position [237, 0]
click at [439, 126] on textarea at bounding box center [303, 147] width 476 height 328
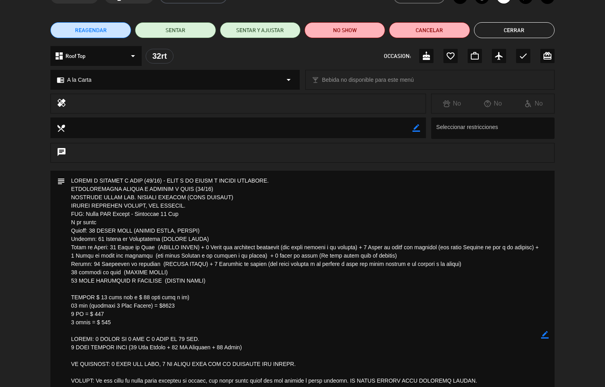
scroll to position [0, 0]
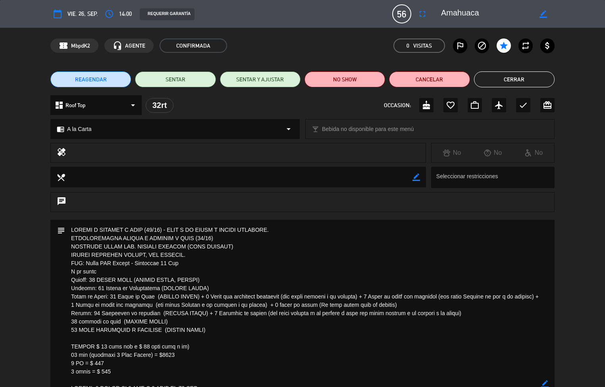
click at [516, 76] on button "Cerrar" at bounding box center [514, 79] width 81 height 16
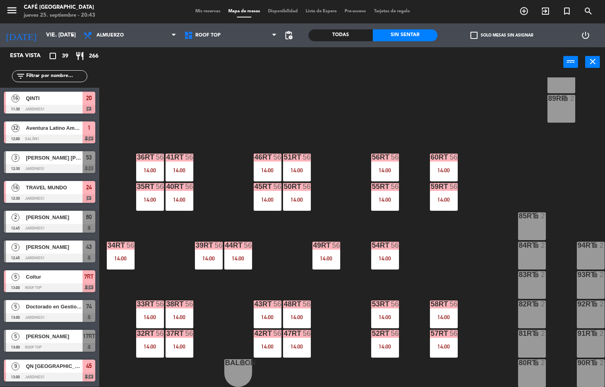
scroll to position [0, 0]
click at [346, 35] on div "Todas" at bounding box center [341, 35] width 64 height 12
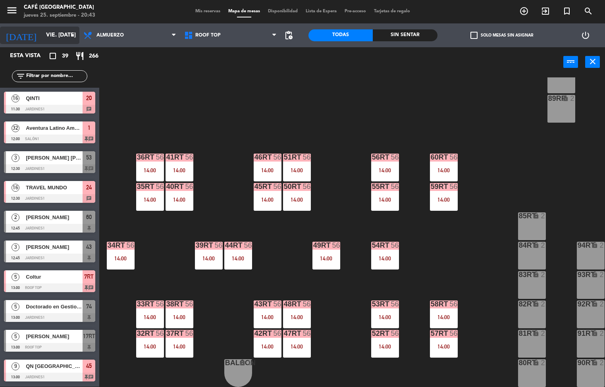
click at [396, 36] on div "Sin sentar" at bounding box center [405, 35] width 64 height 12
click at [49, 34] on input "vie. [DATE]" at bounding box center [79, 35] width 75 height 14
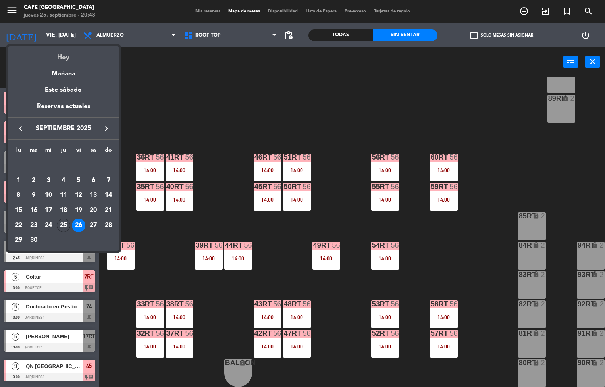
click at [89, 59] on div "Hoy" at bounding box center [63, 54] width 111 height 16
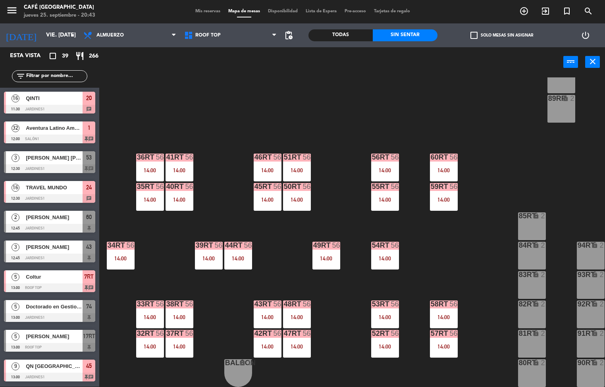
type input "[DEMOGRAPHIC_DATA] [DATE]"
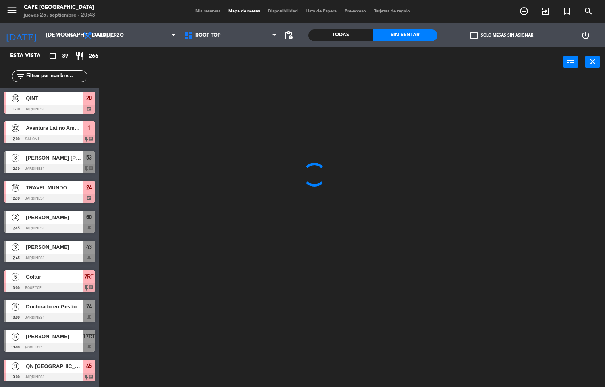
scroll to position [0, 0]
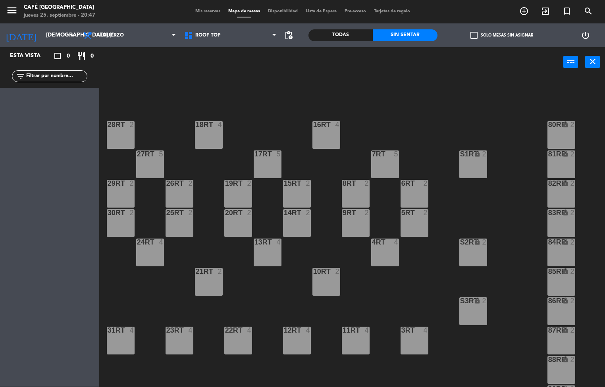
click at [123, 15] on div "menu Café Museo Larco jueves 25. septiembre - 20:47" at bounding box center [75, 11] width 151 height 19
click at [120, 37] on span "Almuerzo" at bounding box center [110, 36] width 27 height 6
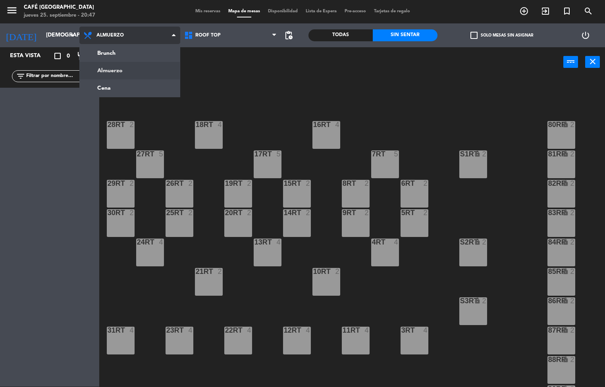
click at [144, 88] on ng-component "menu Café Museo Larco jueves 25. septiembre - 20:47 Mis reservas Mapa de mesas …" at bounding box center [302, 194] width 605 height 388
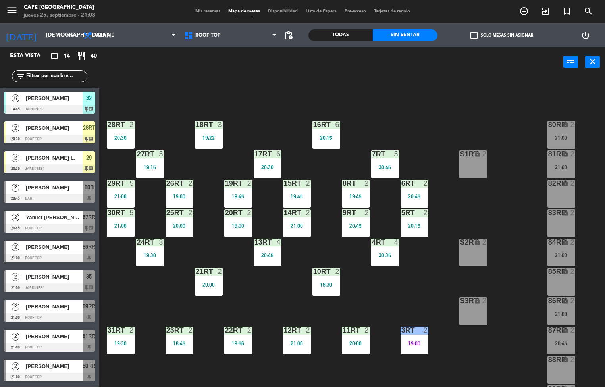
click at [349, 39] on div "Todas" at bounding box center [341, 35] width 64 height 12
click at [397, 35] on div "Sin sentar" at bounding box center [405, 35] width 64 height 12
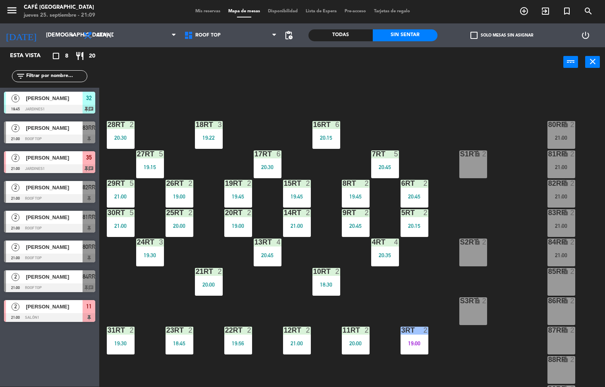
click at [514, 202] on div "18RT 3 19:22 16RT 6 20:15 28RT 2 20:30 80RR lock 2 21:00 27RT 5 19:15 7RT 5 20:…" at bounding box center [355, 232] width 500 height 310
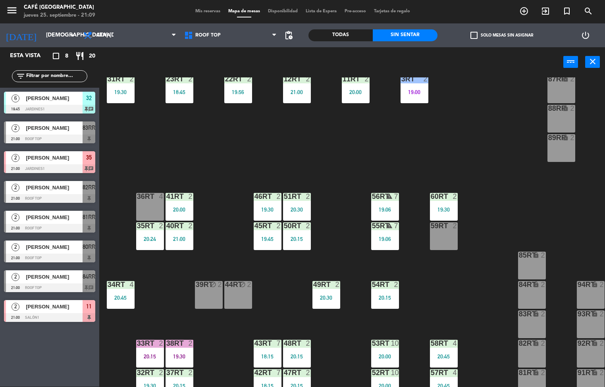
scroll to position [294, 0]
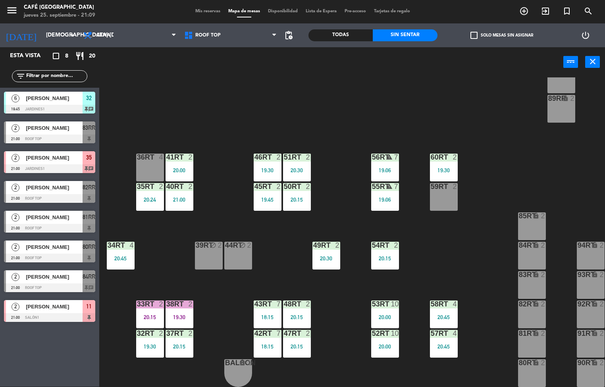
click at [446, 301] on div at bounding box center [443, 304] width 13 height 7
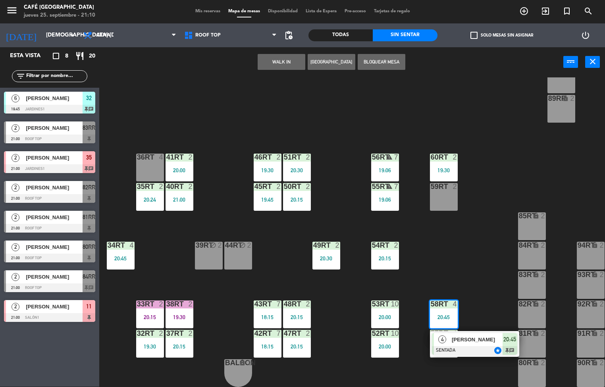
click at [475, 346] on div at bounding box center [474, 350] width 85 height 9
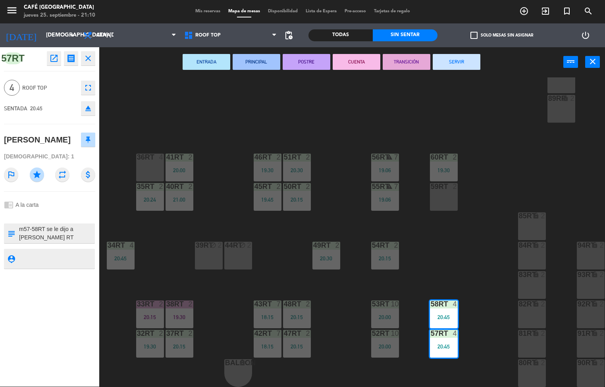
click at [215, 108] on div "18RT 3 19:22 16RT 6 20:15 28RT 2 20:30 80RR lock 2 21:00 27RT 5 19:15 7RT 5 20:…" at bounding box center [355, 232] width 500 height 310
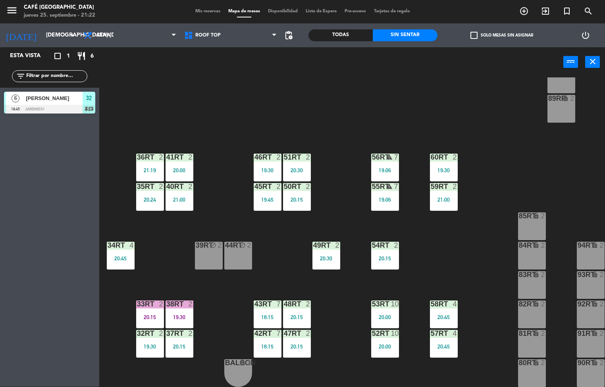
click at [465, 245] on div "18RT 3 19:22 16RT 6 20:15 28RT 2 20:30 80RR lock 2 27RT 5 19:15 7RT 5 20:45 S1R…" at bounding box center [355, 232] width 500 height 310
click at [446, 269] on div "18RT 3 19:22 16RT 6 20:15 28RT 2 20:30 80RR lock 2 27RT 5 19:15 7RT 5 20:45 S1R…" at bounding box center [355, 232] width 500 height 310
click at [437, 316] on div "20:45" at bounding box center [444, 318] width 28 height 6
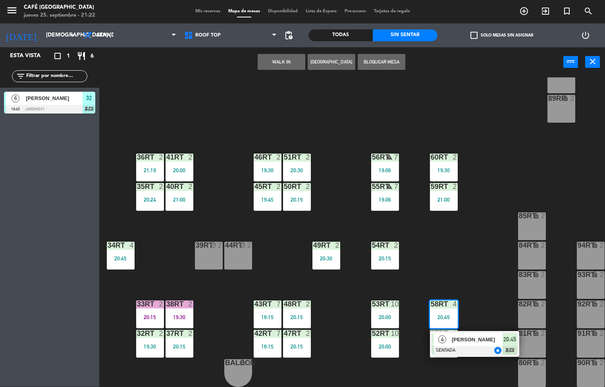
click at [455, 336] on span "[PERSON_NAME]" at bounding box center [477, 340] width 51 height 8
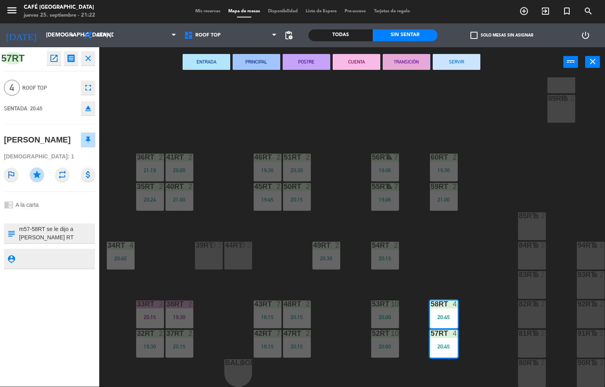
click at [55, 57] on icon "open_in_new" at bounding box center [54, 59] width 10 height 10
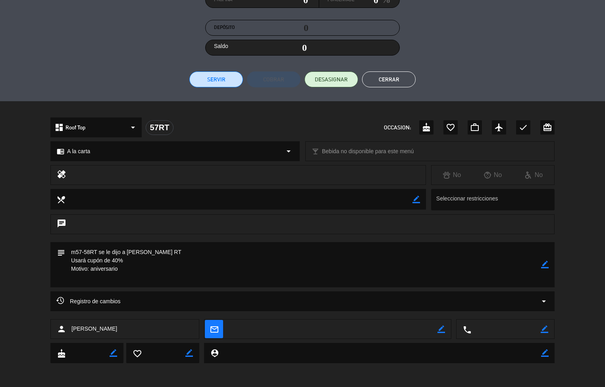
scroll to position [0, 0]
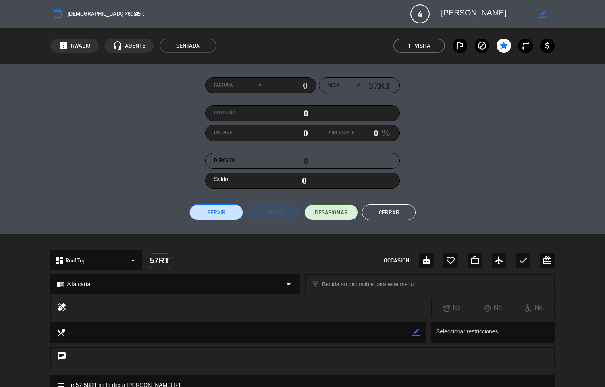
click at [394, 211] on button "Cerrar" at bounding box center [389, 213] width 54 height 16
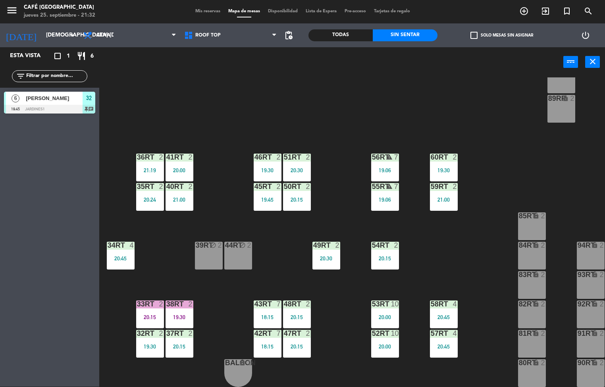
click at [268, 97] on div "18RT 3 19:22 16RT 6 20:15 28RT 2 20:30 80RR lock 2 27RT 5 19:15 7RT 5 20:45 S1R…" at bounding box center [355, 232] width 500 height 310
click at [477, 224] on div "18RT 3 19:22 16RT 6 20:15 28RT 2 20:30 80RR lock 2 27RT 5 19:15 7RT 5 20:45 S1R…" at bounding box center [355, 232] width 500 height 310
